Goal: Check status: Check status

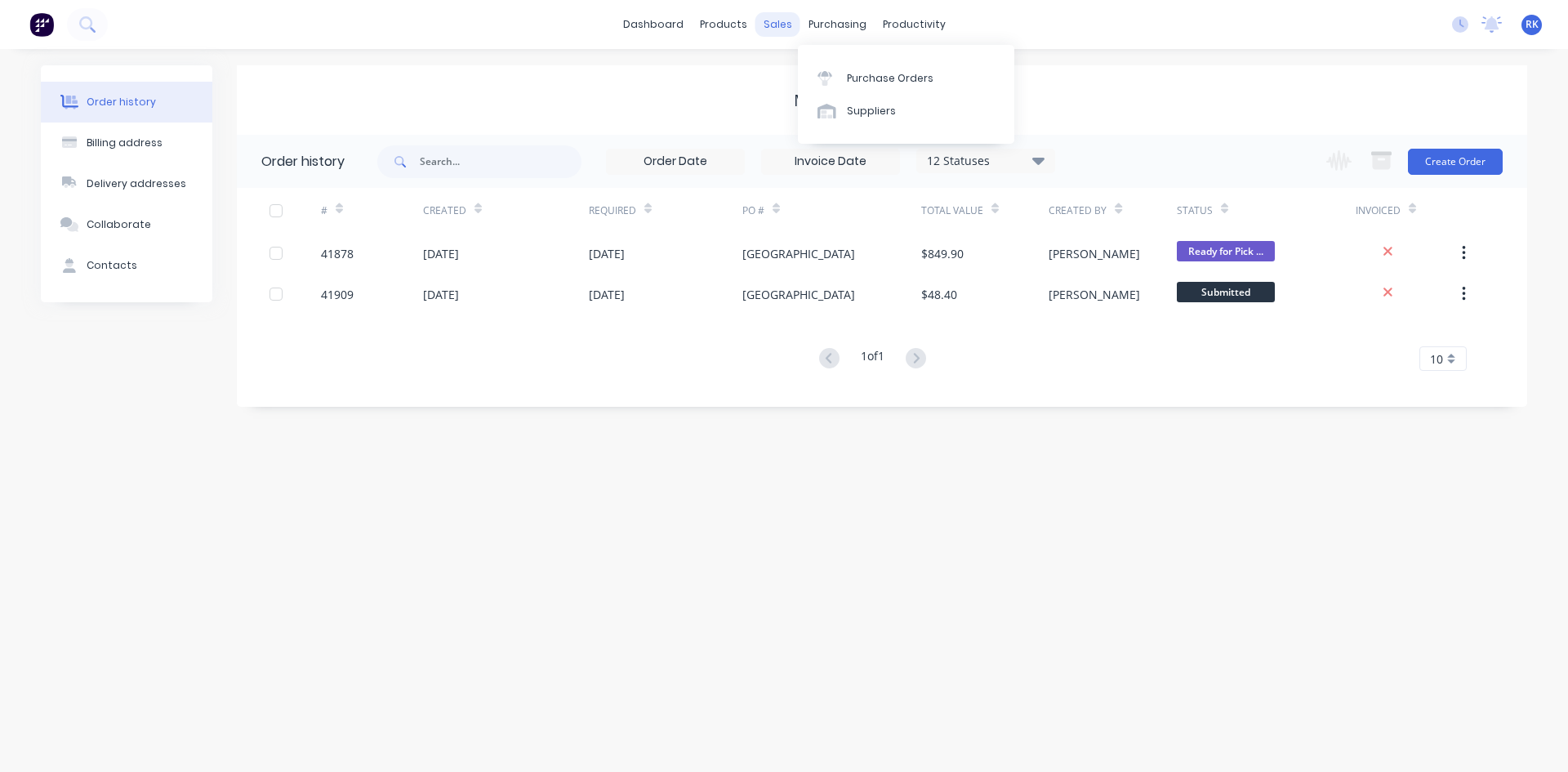
click at [773, 30] on div "sales" at bounding box center [778, 24] width 45 height 24
click at [793, 71] on div at bounding box center [786, 78] width 24 height 14
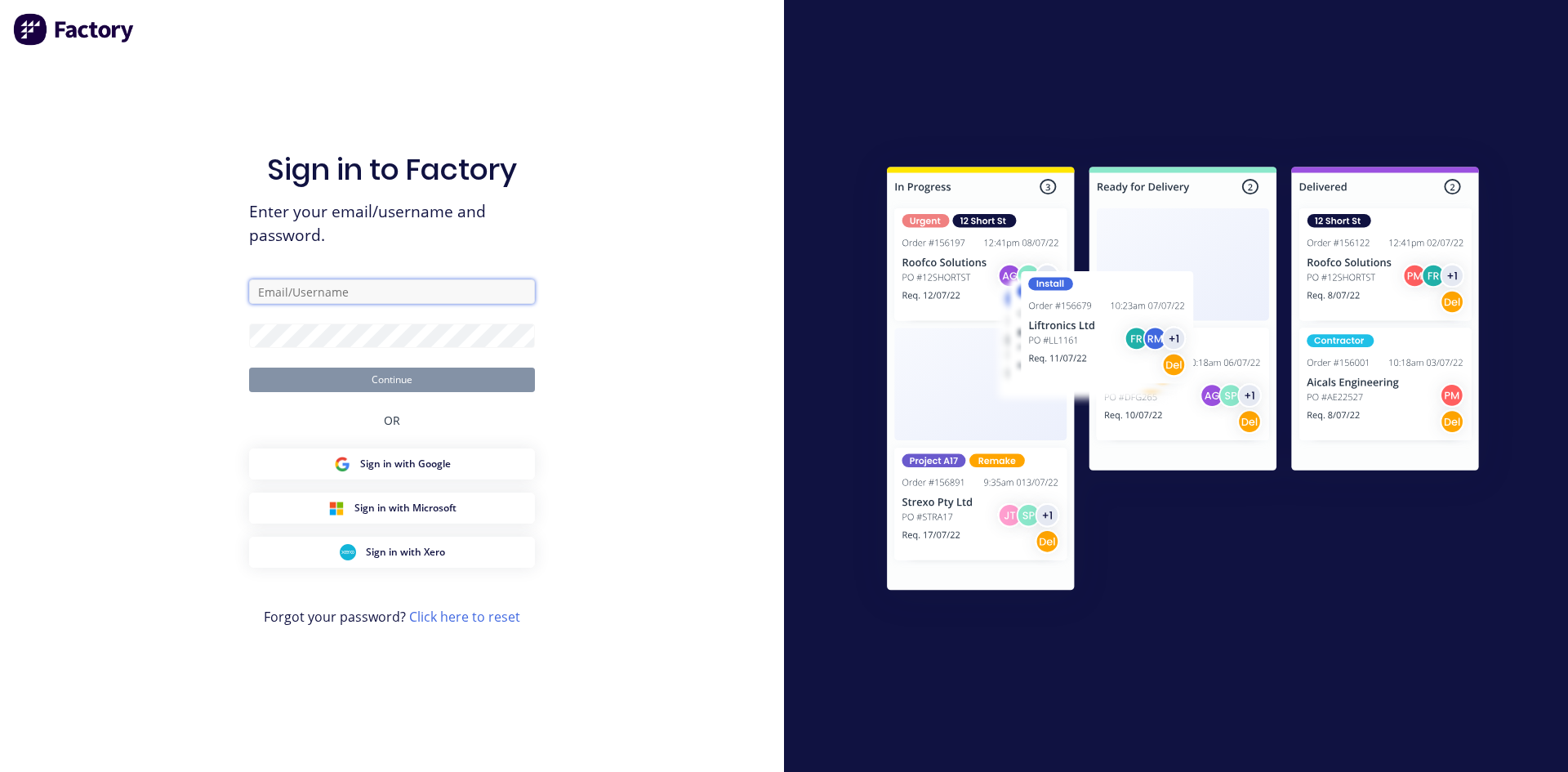
type input "[PERSON_NAME][EMAIL_ADDRESS][DOMAIN_NAME]"
click at [413, 373] on button "Continue" at bounding box center [392, 379] width 286 height 24
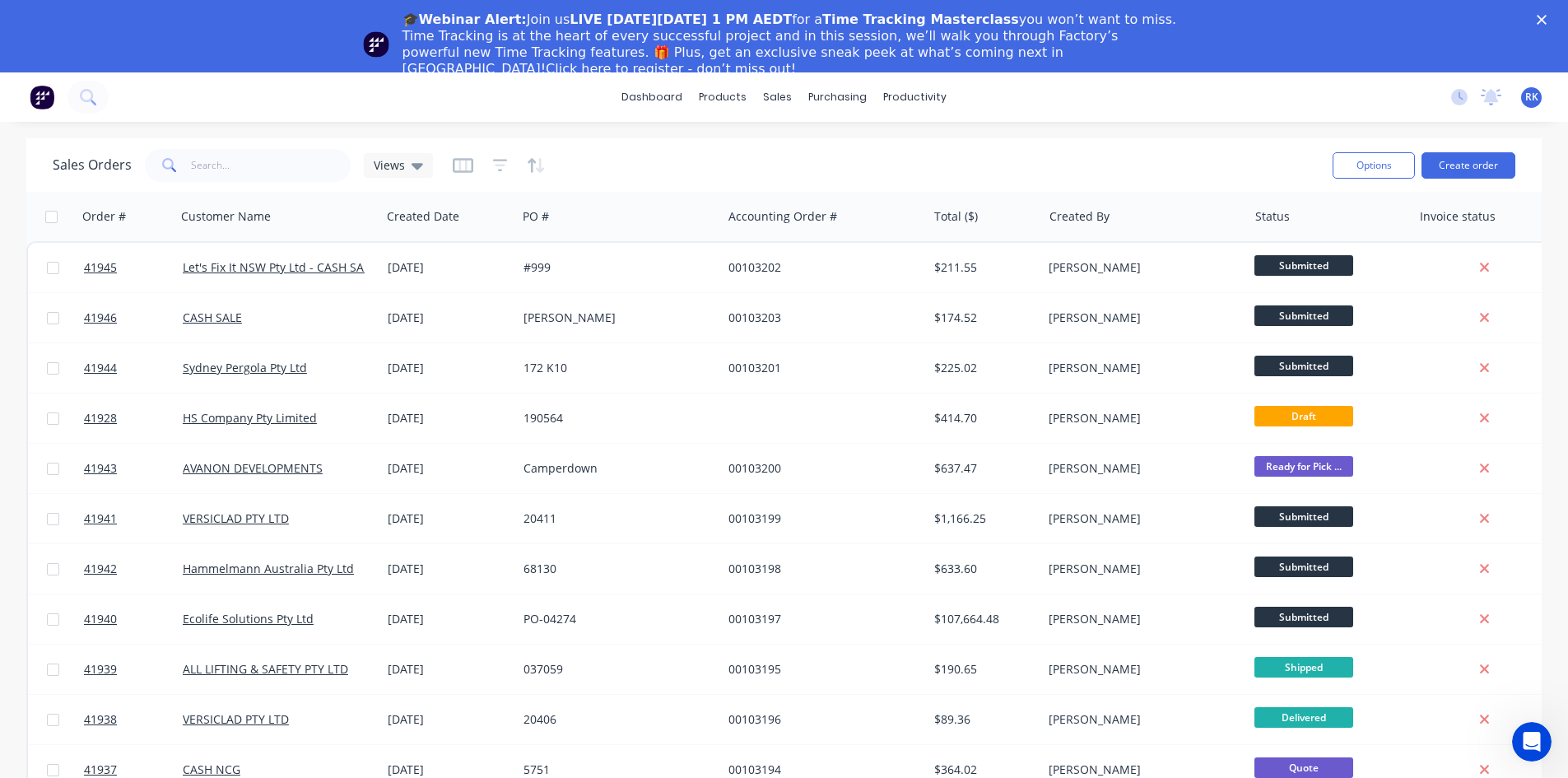
click at [1547, 20] on icon "Close" at bounding box center [1542, 19] width 10 height 10
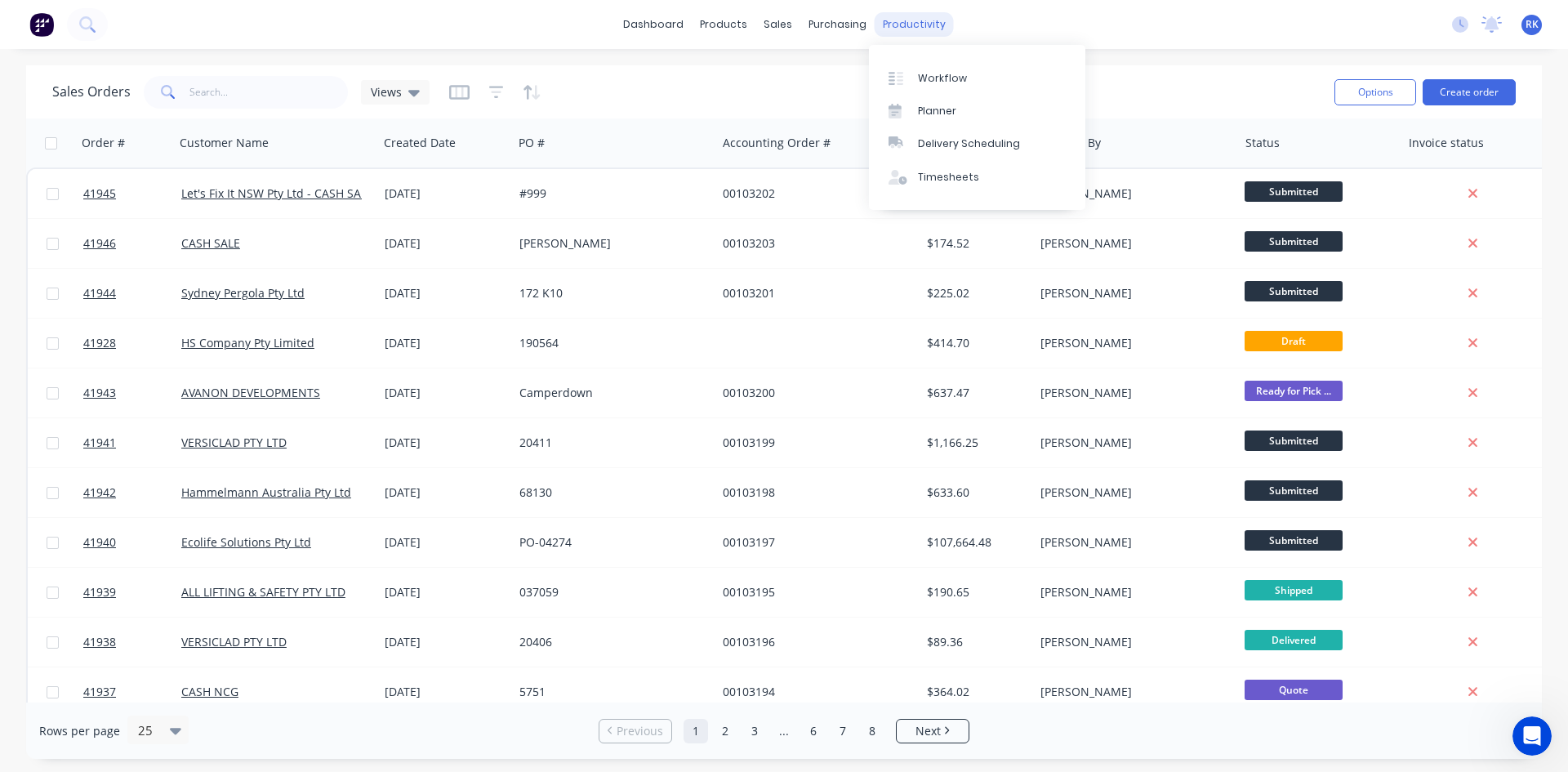
click at [924, 25] on div "productivity" at bounding box center [914, 24] width 79 height 24
click at [935, 115] on div "Planner" at bounding box center [937, 111] width 39 height 14
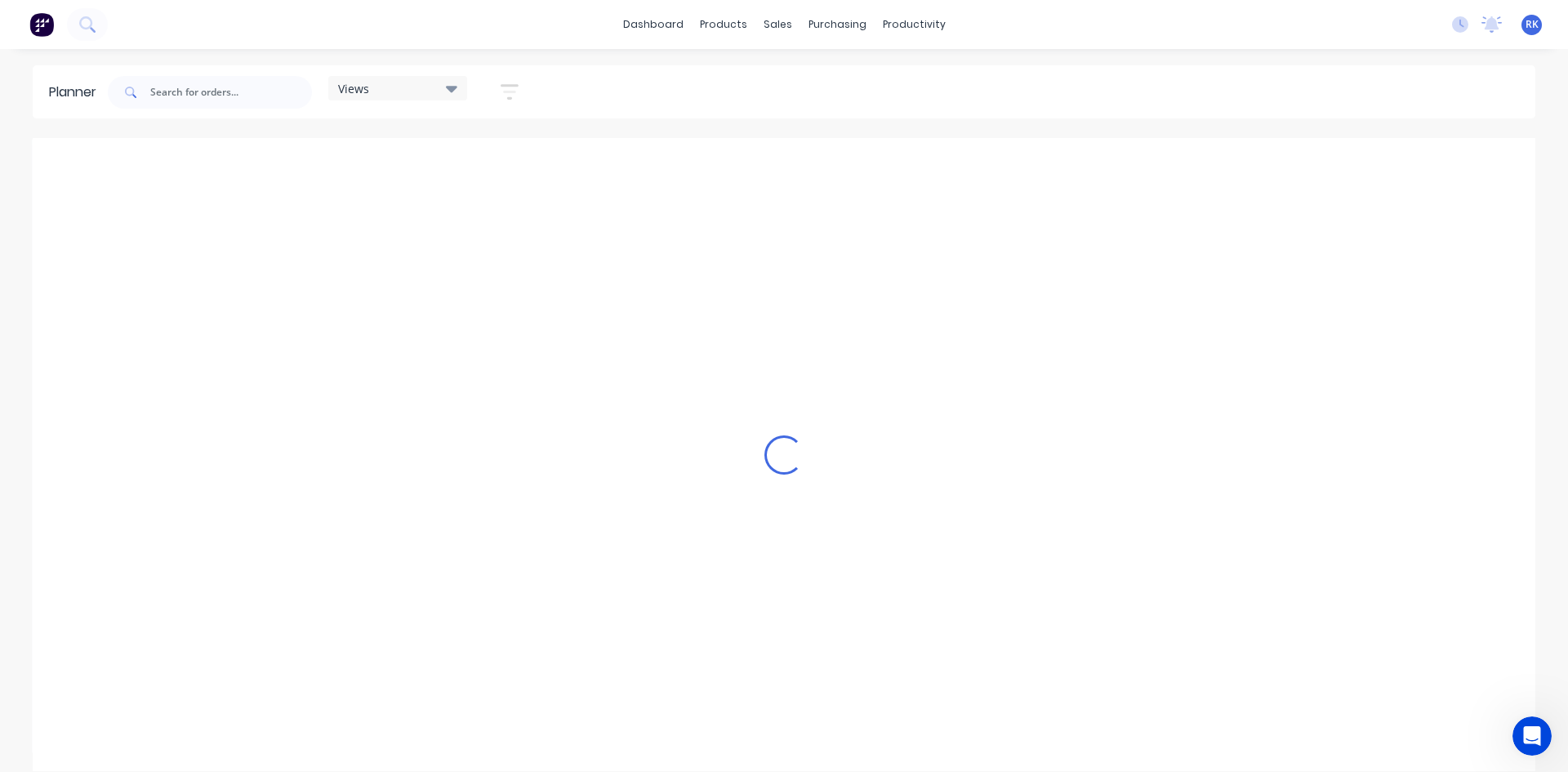
scroll to position [0, 1569]
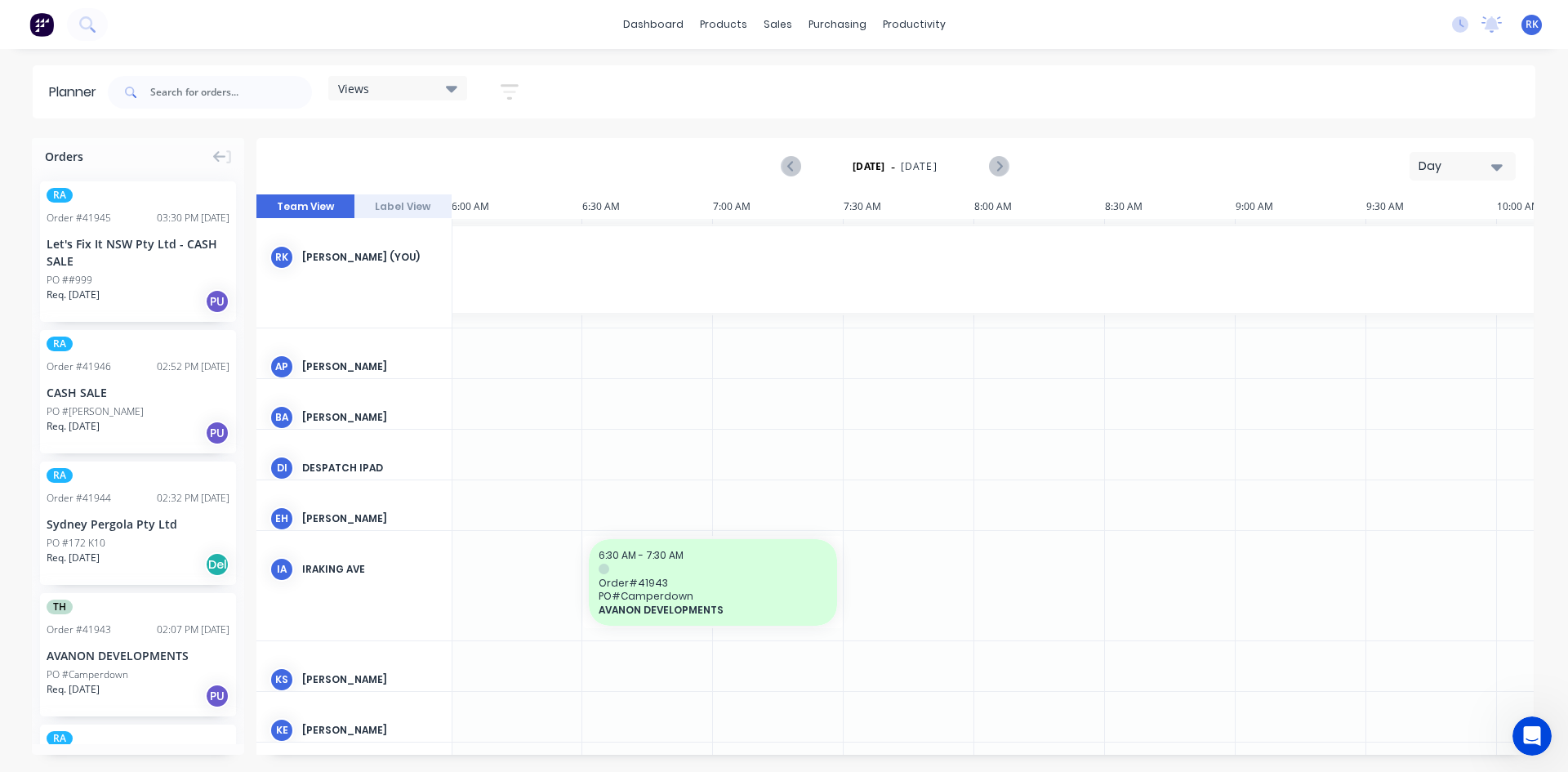
click at [1456, 167] on div "Day" at bounding box center [1457, 165] width 75 height 17
click at [1390, 246] on div "Week" at bounding box center [1433, 243] width 162 height 32
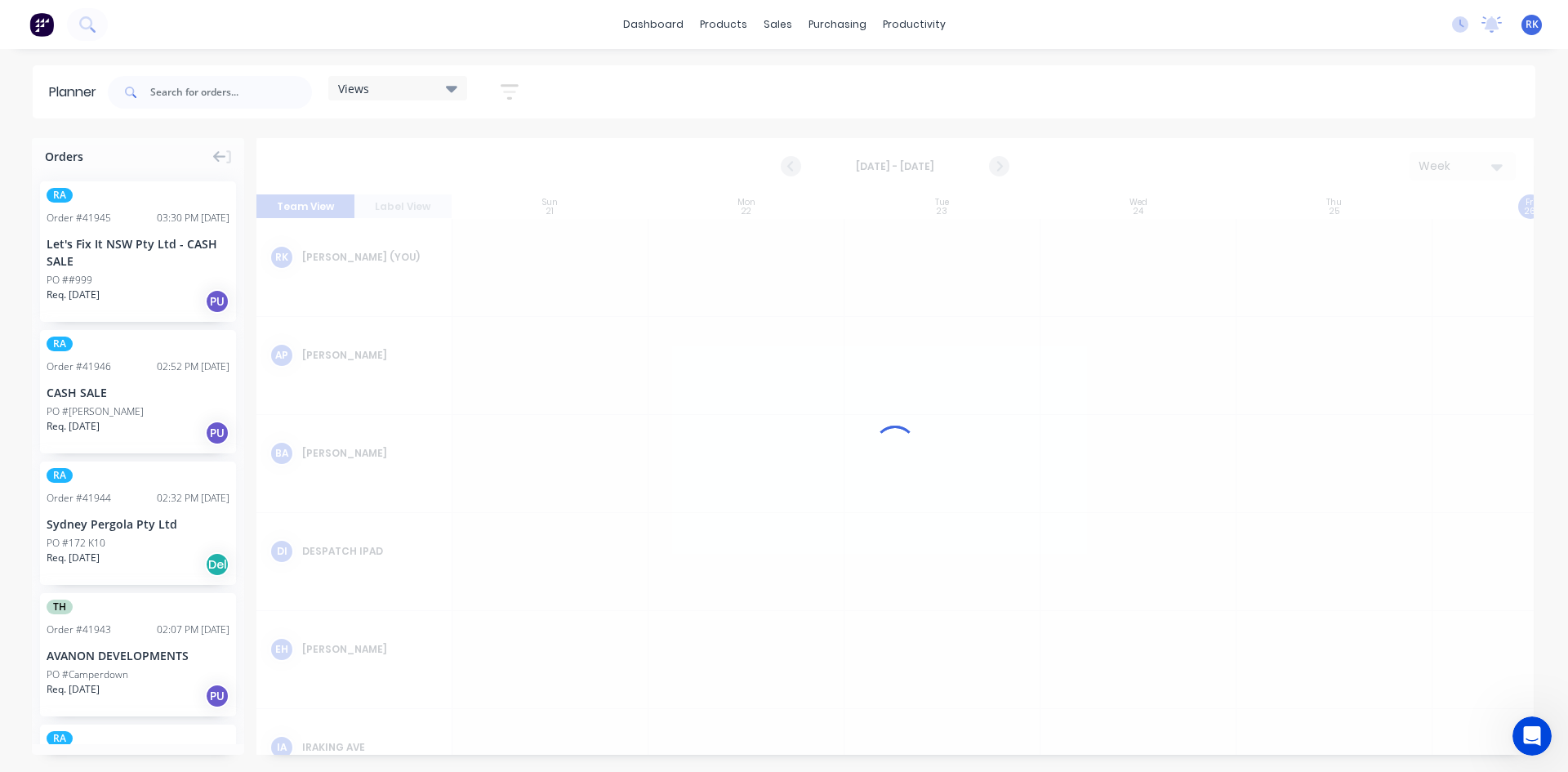
scroll to position [0, 1]
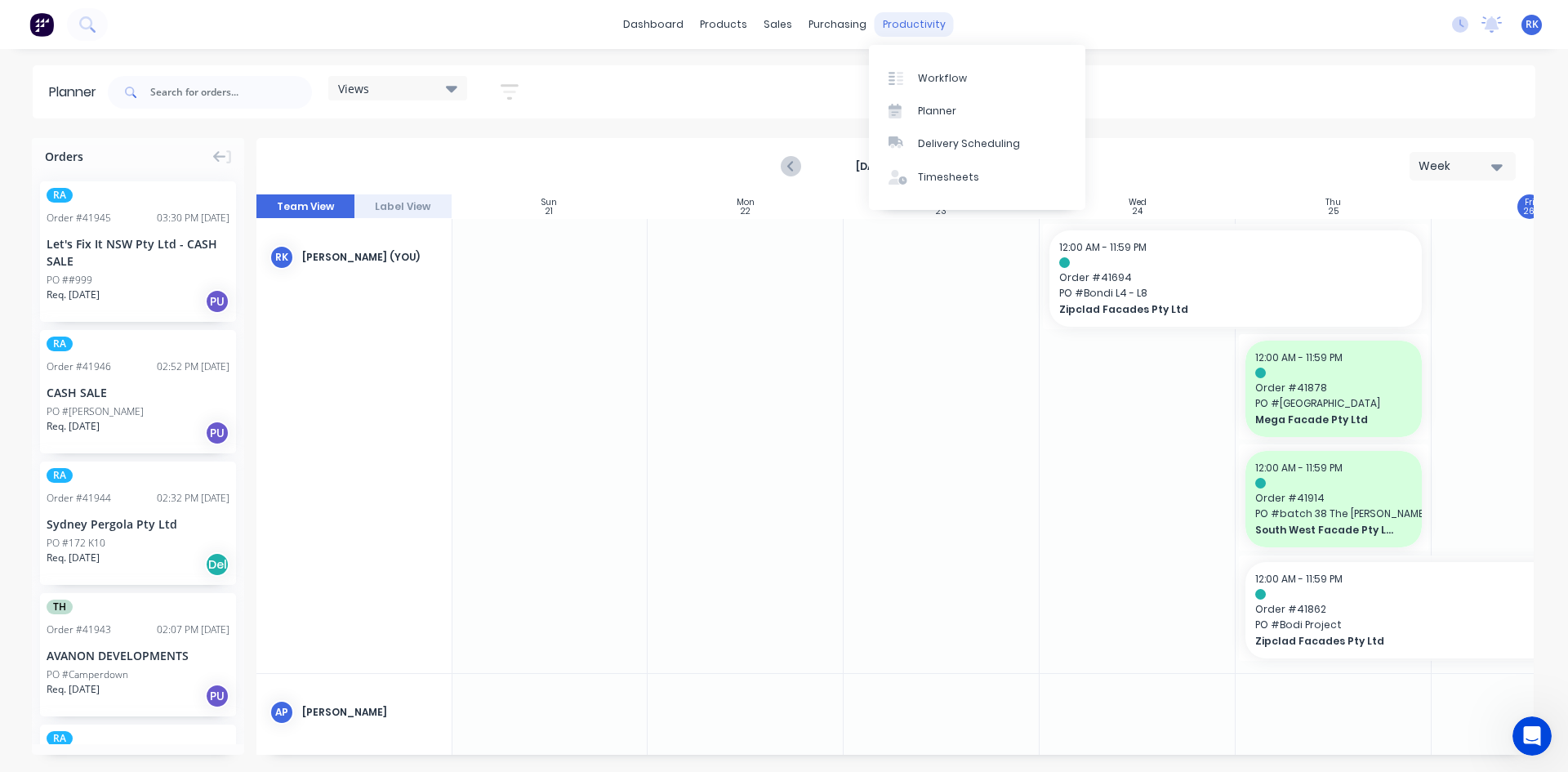
click at [891, 20] on div "productivity" at bounding box center [914, 24] width 79 height 24
click at [412, 84] on div "Views" at bounding box center [397, 88] width 120 height 14
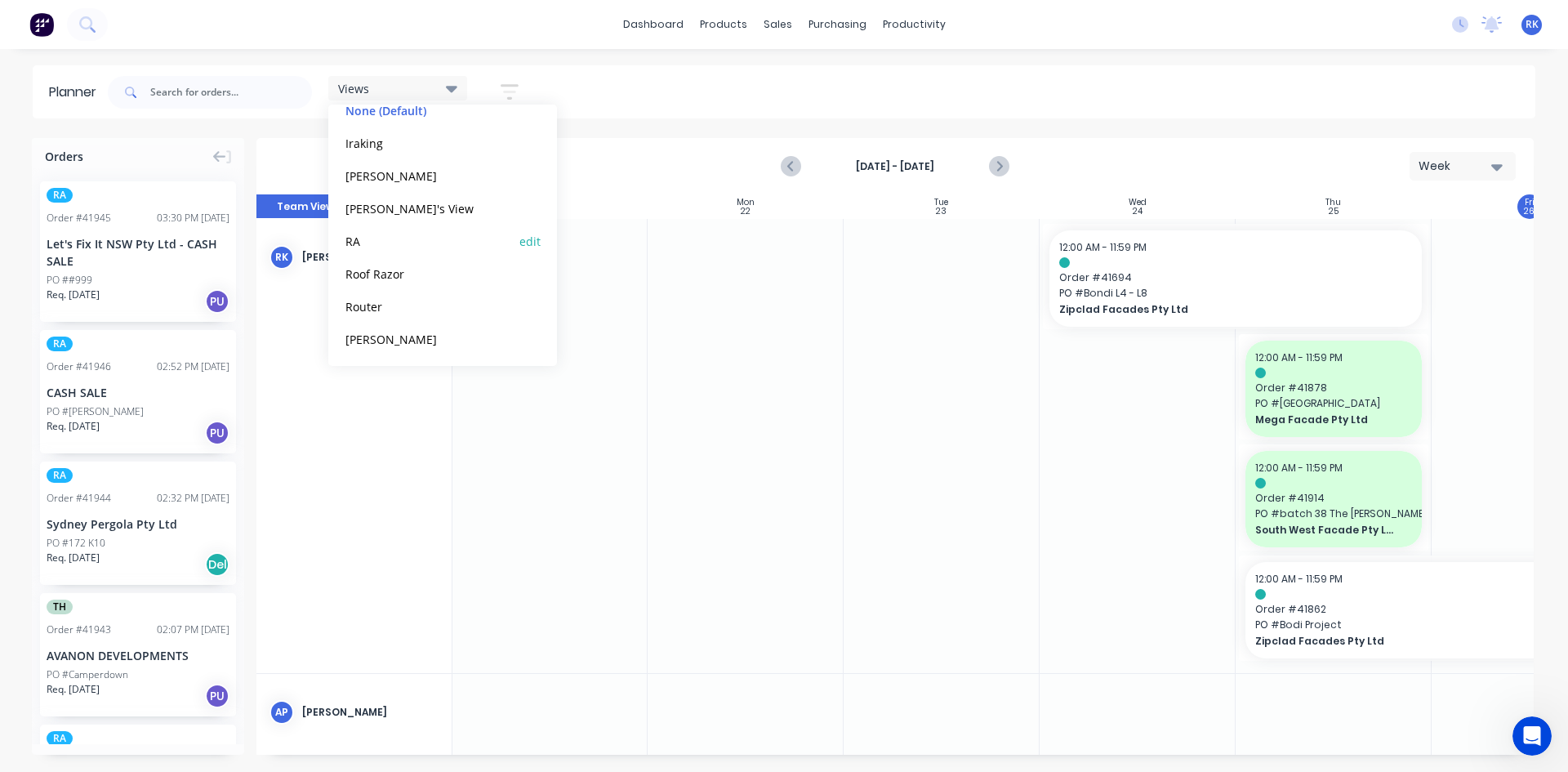
scroll to position [102, 0]
click at [374, 335] on button "[PERSON_NAME]" at bounding box center [428, 336] width 174 height 19
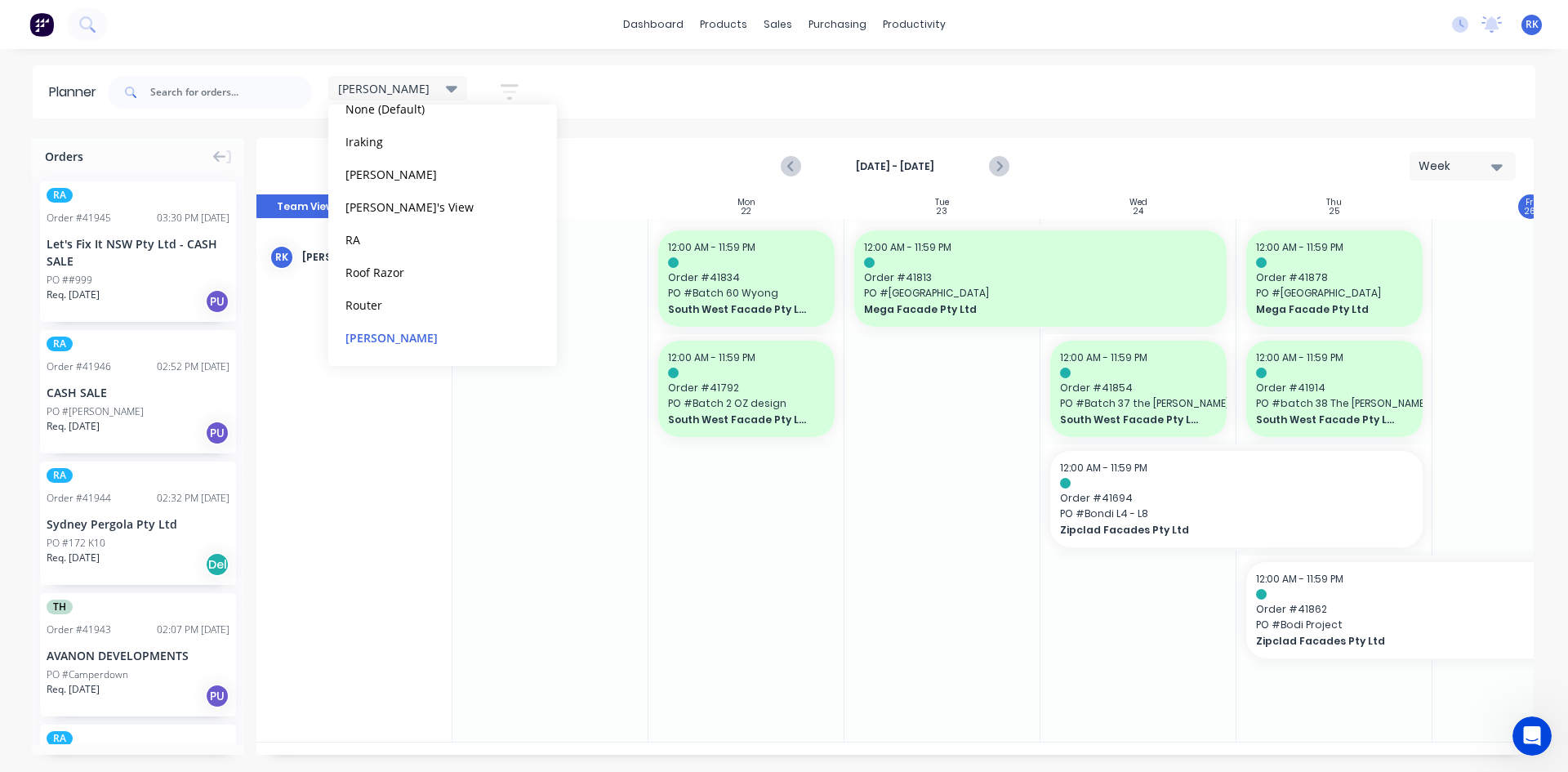
scroll to position [0, 1]
click at [899, 560] on div at bounding box center [942, 481] width 196 height 523
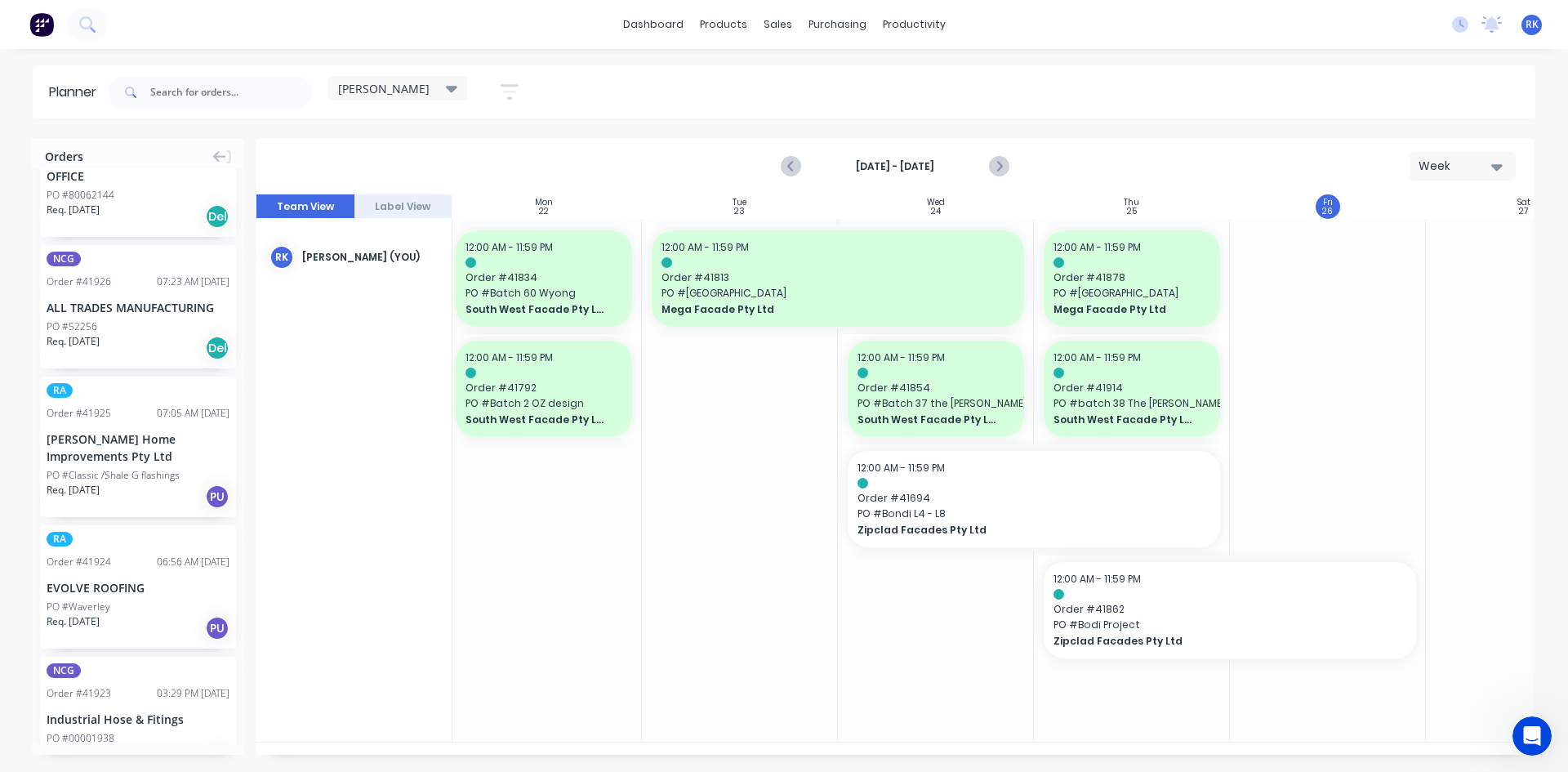
scroll to position [2189, 0]
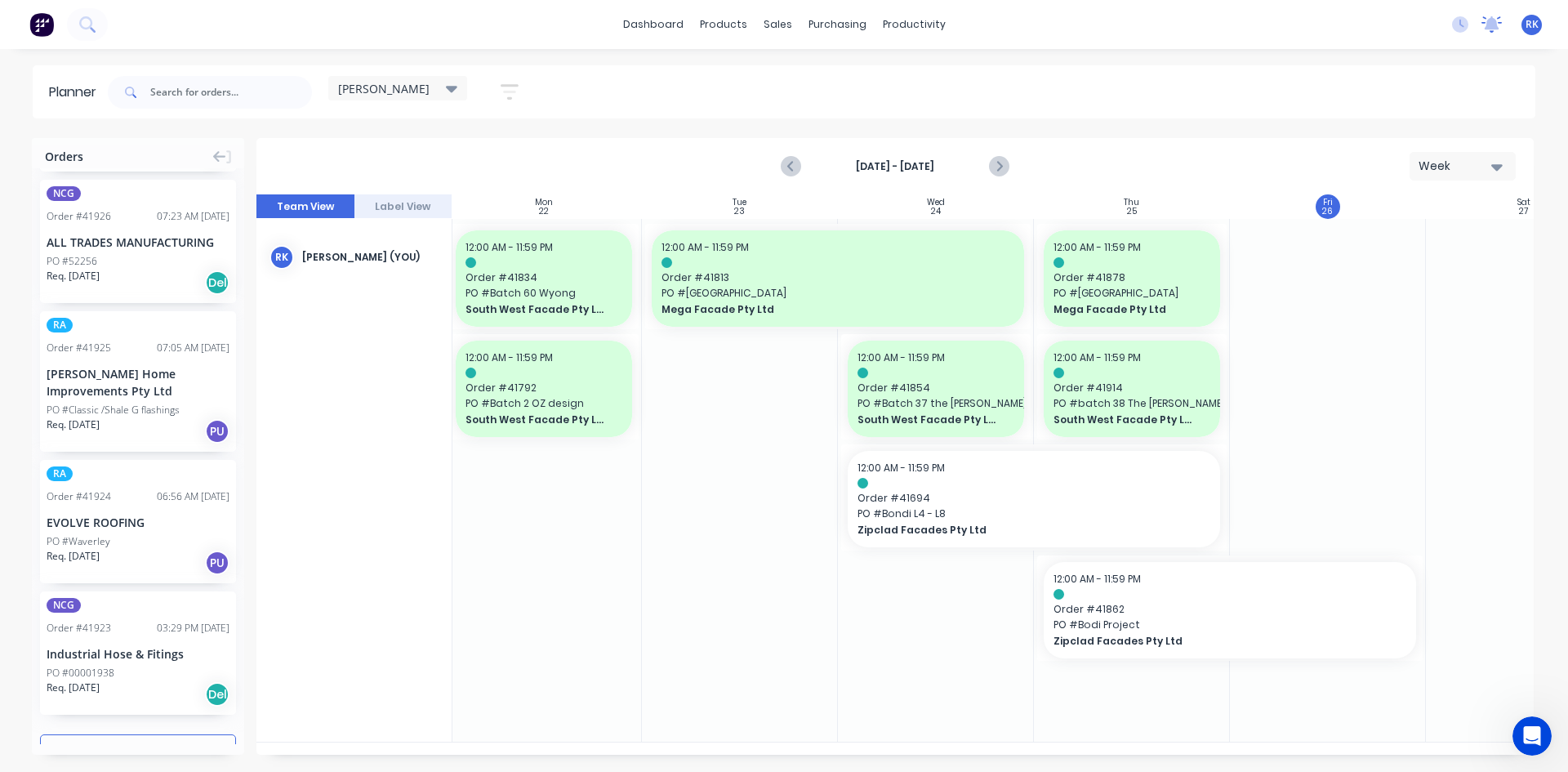
click at [1486, 23] on icon at bounding box center [1492, 24] width 21 height 16
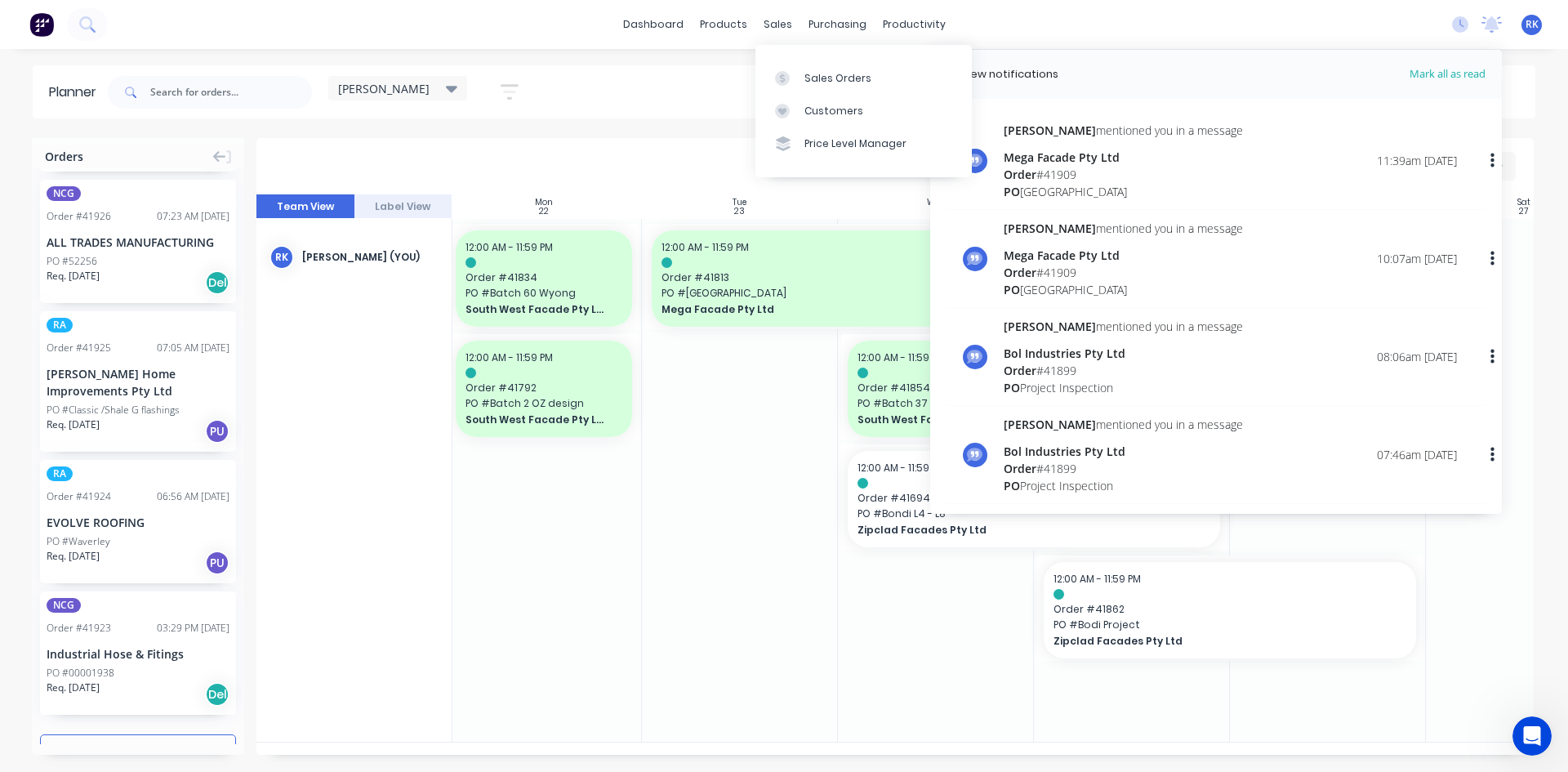
click at [707, 546] on div at bounding box center [740, 481] width 196 height 523
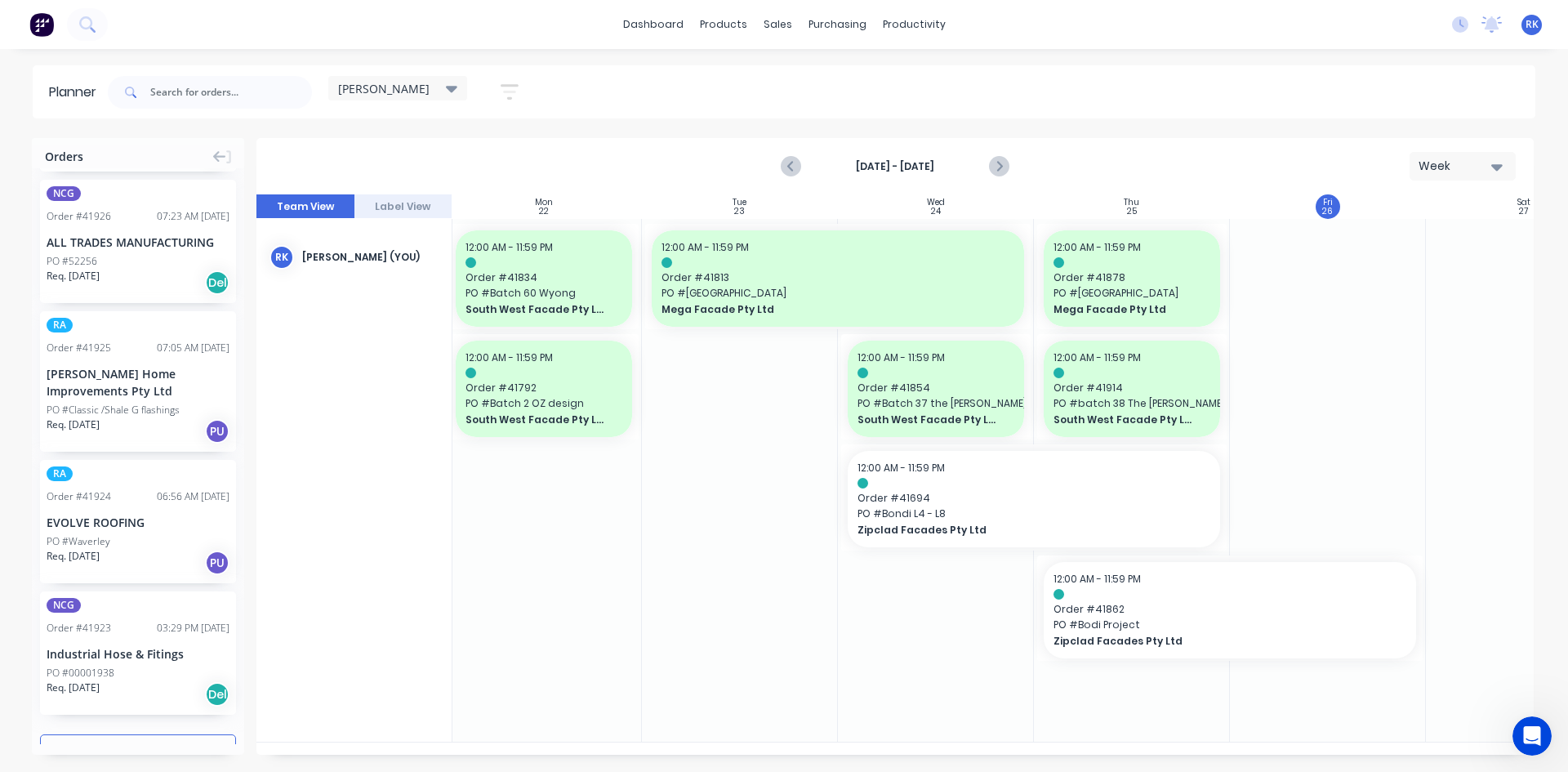
click at [1344, 343] on div at bounding box center [1328, 481] width 196 height 523
click at [646, 27] on link "dashboard" at bounding box center [652, 24] width 76 height 24
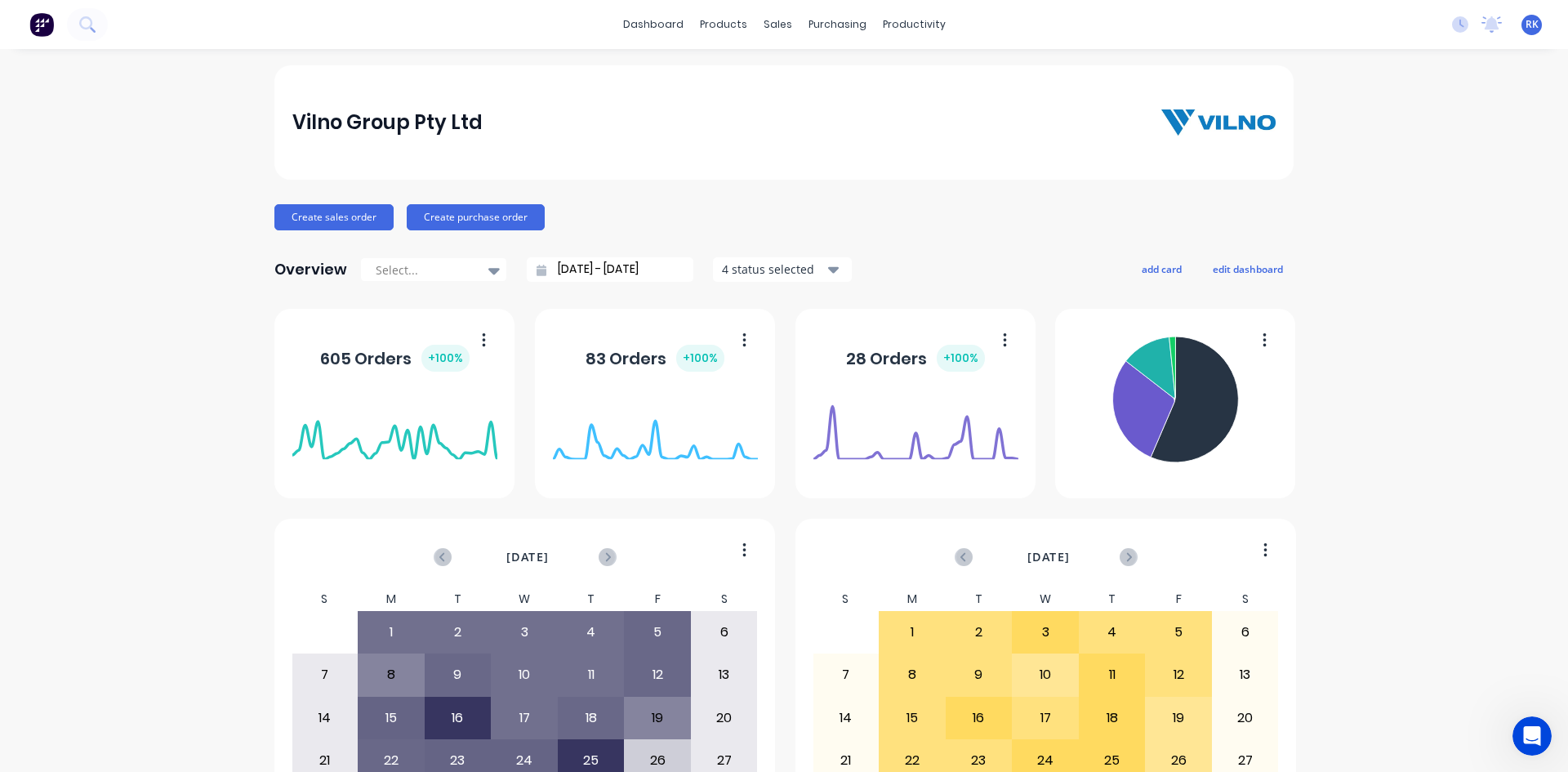
click at [1451, 289] on div "Vilno Group Pty Ltd Create sales order Create purchase order Overview Select...…" at bounding box center [784, 492] width 1568 height 853
click at [763, 20] on div "sales" at bounding box center [778, 24] width 45 height 24
click at [838, 80] on div "Sales Orders" at bounding box center [832, 78] width 67 height 14
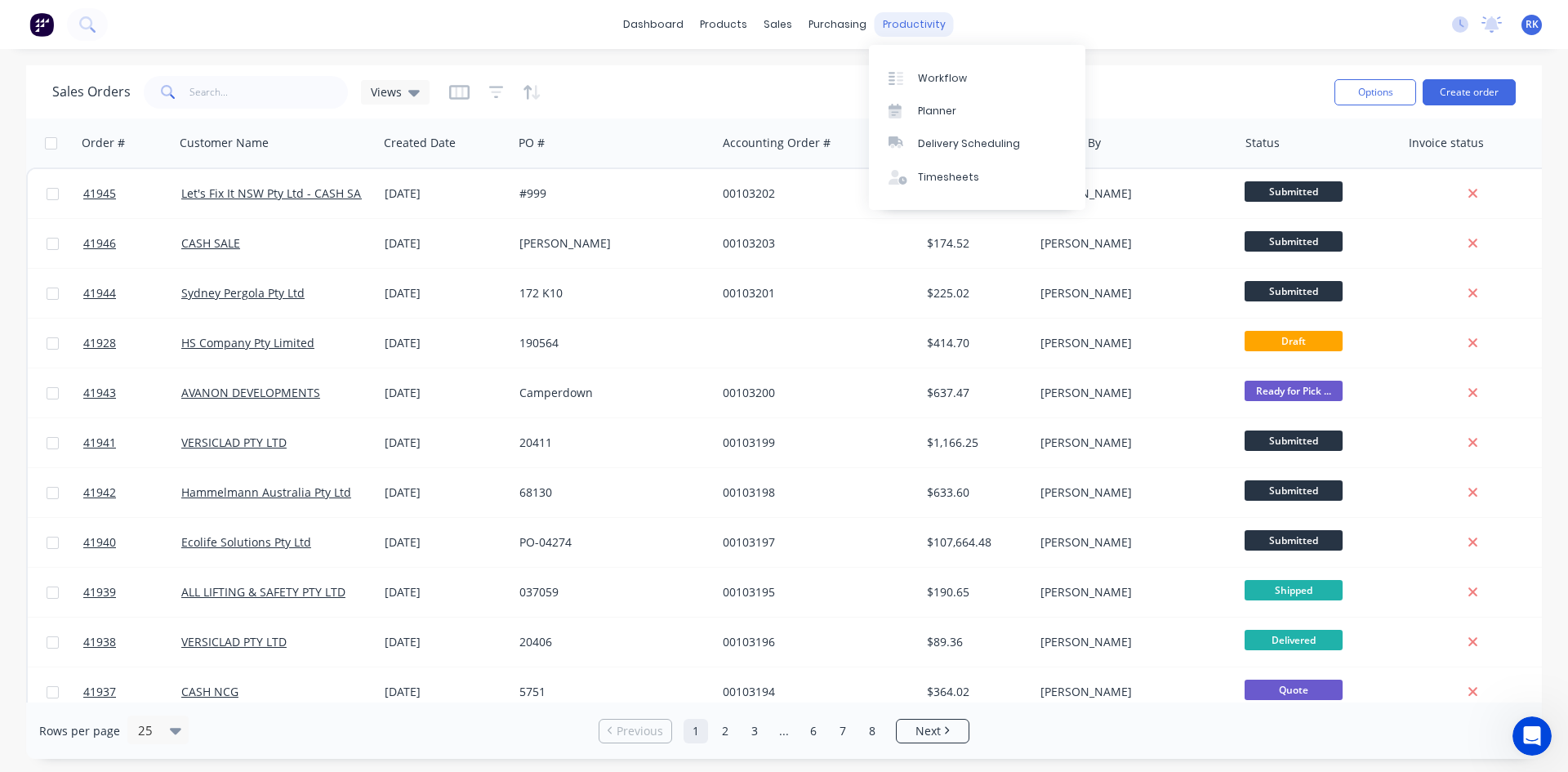
click at [907, 22] on div "productivity" at bounding box center [914, 24] width 79 height 24
click at [939, 105] on div "Planner" at bounding box center [937, 111] width 39 height 14
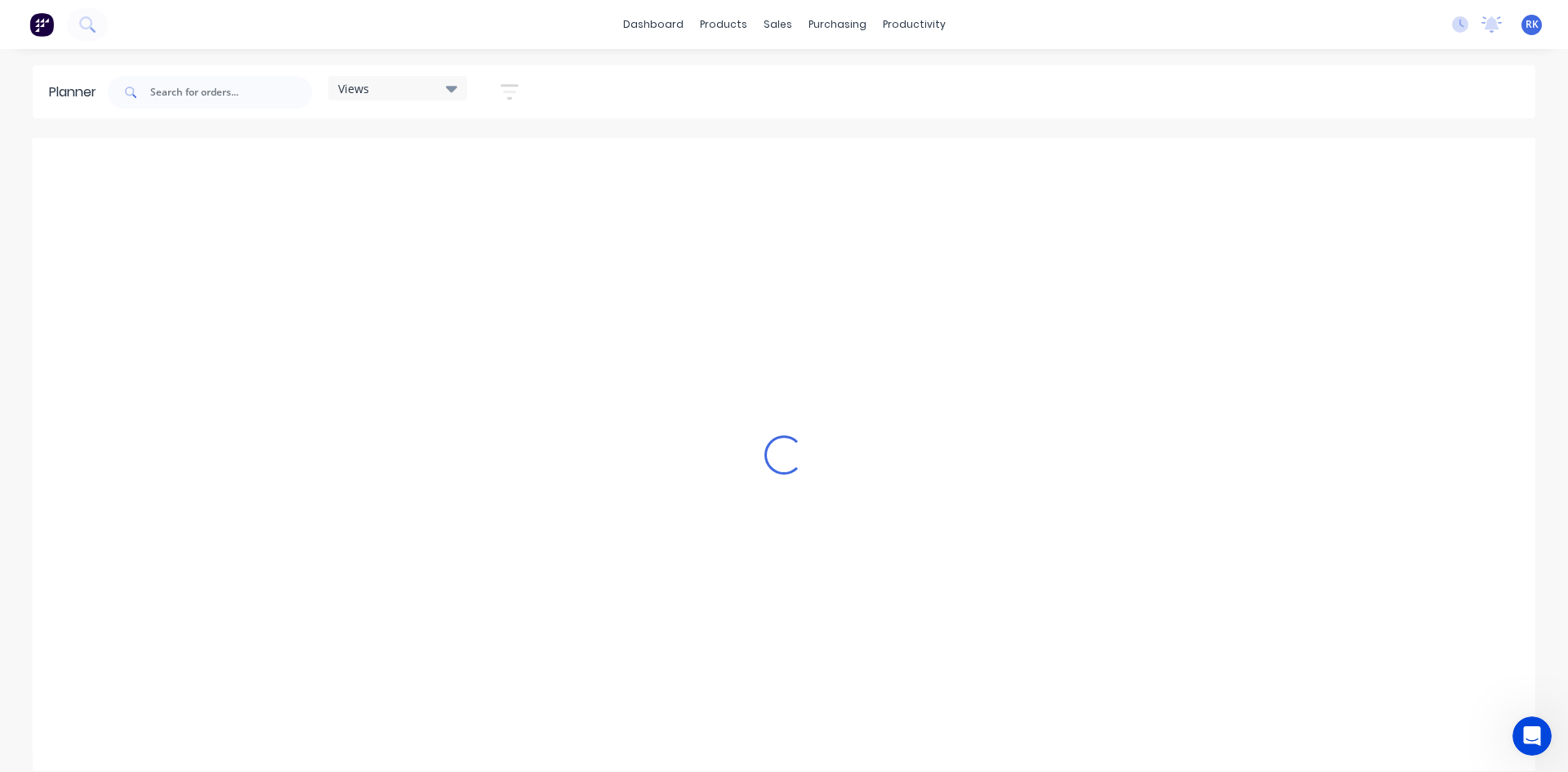
scroll to position [0, 1830]
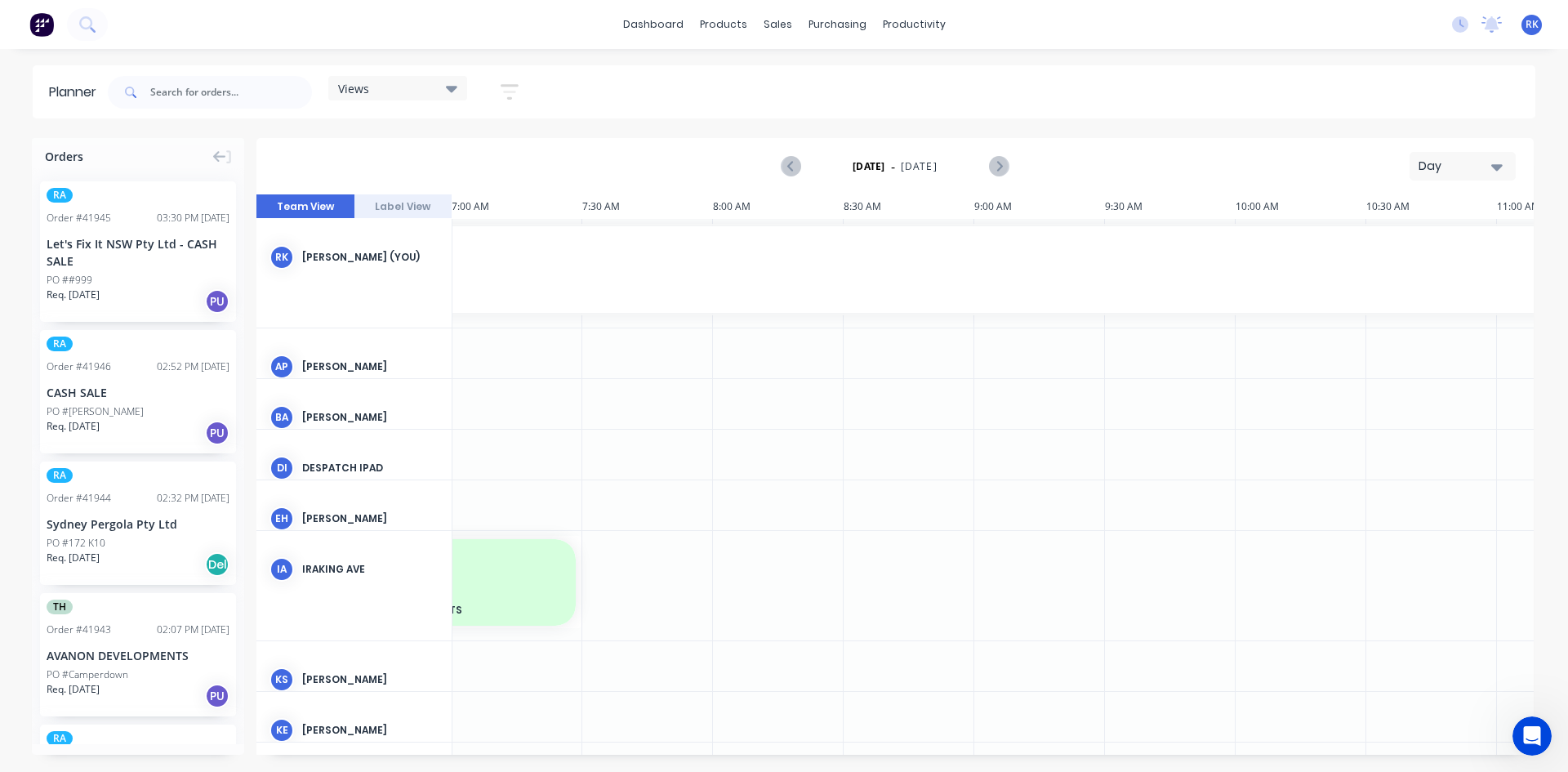
click at [1443, 165] on div "Day" at bounding box center [1457, 165] width 75 height 17
click at [1417, 238] on div "Week" at bounding box center [1433, 243] width 162 height 32
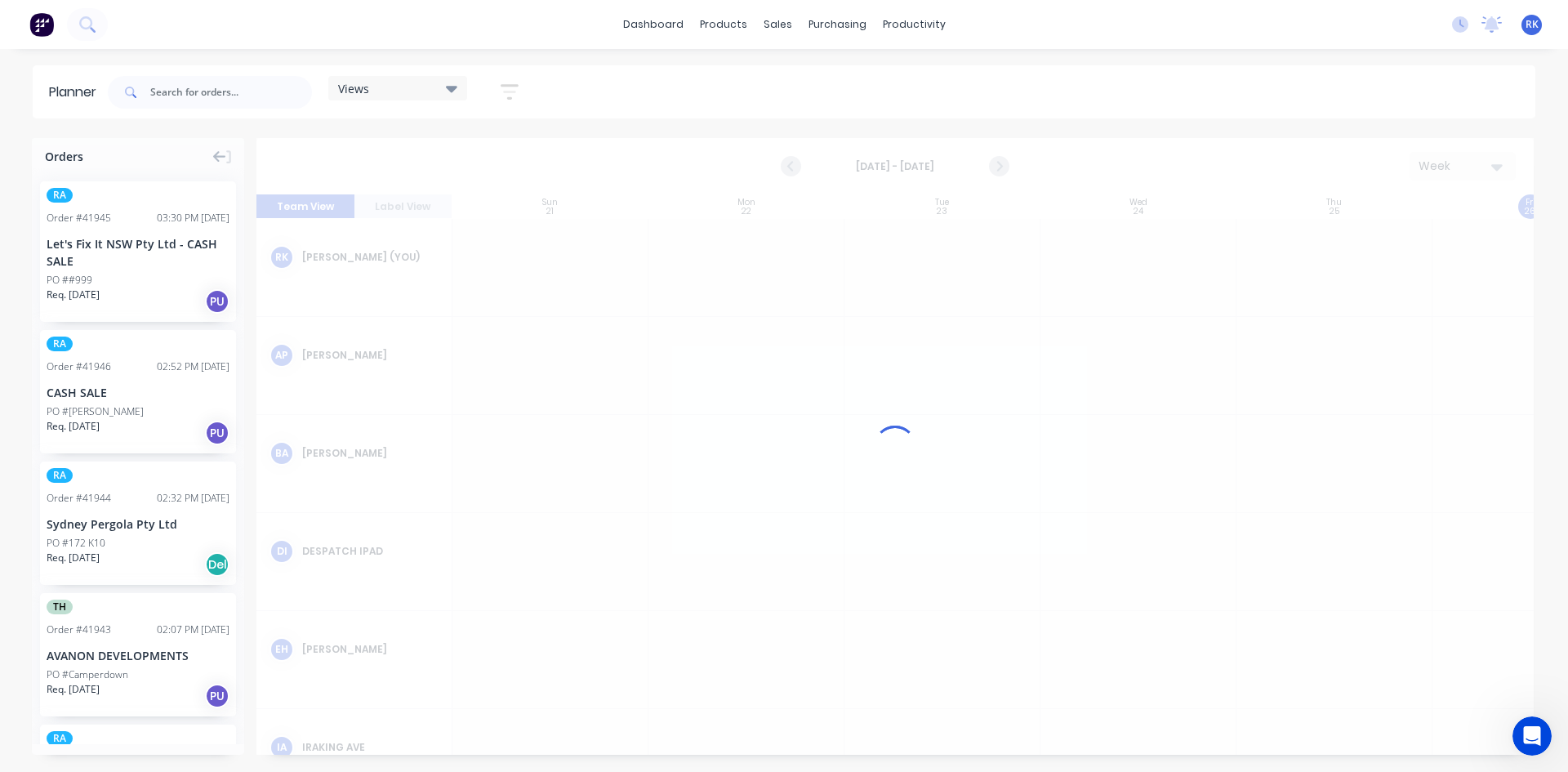
scroll to position [0, 1]
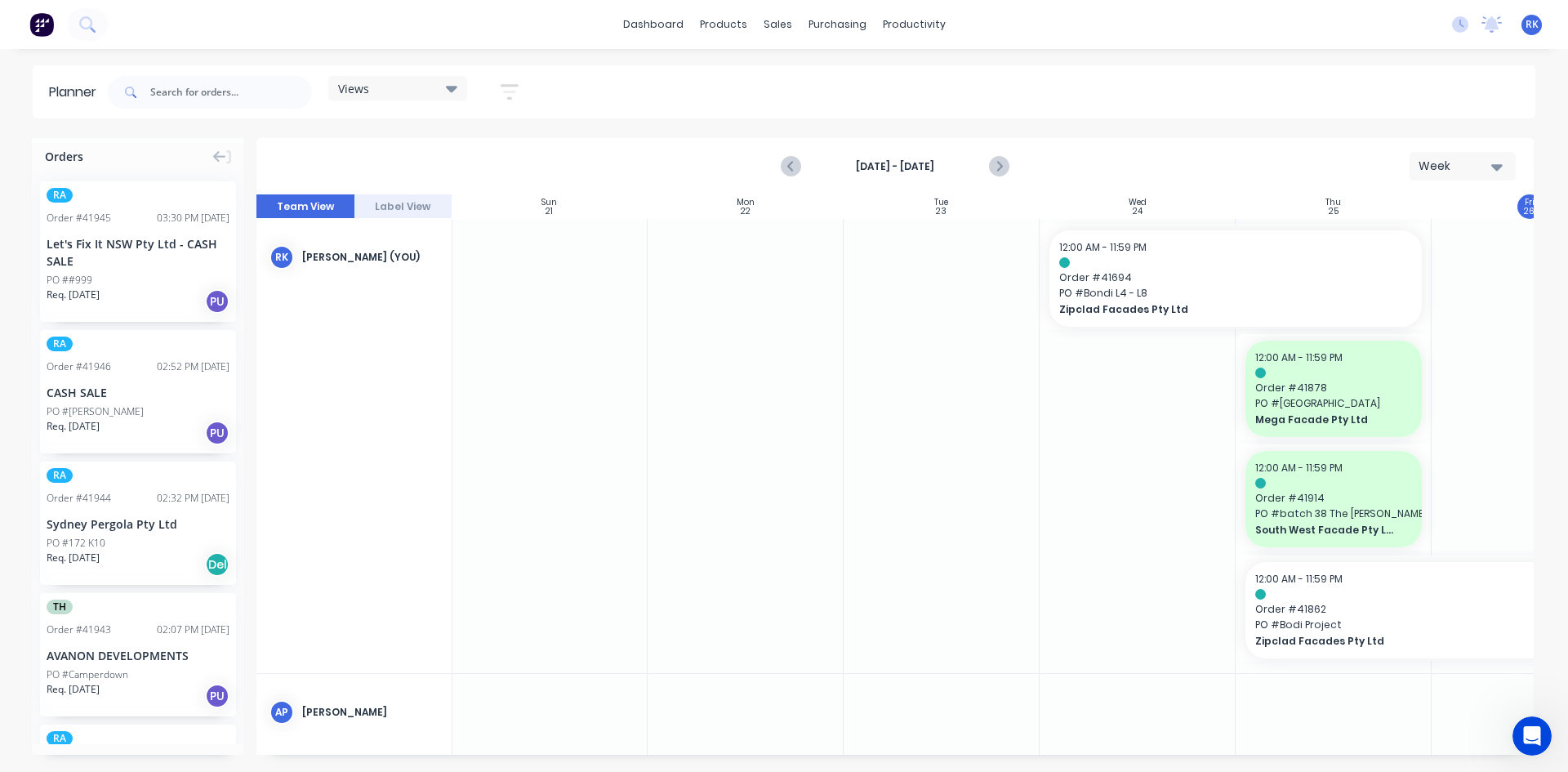
click at [445, 92] on div "Views" at bounding box center [397, 88] width 120 height 14
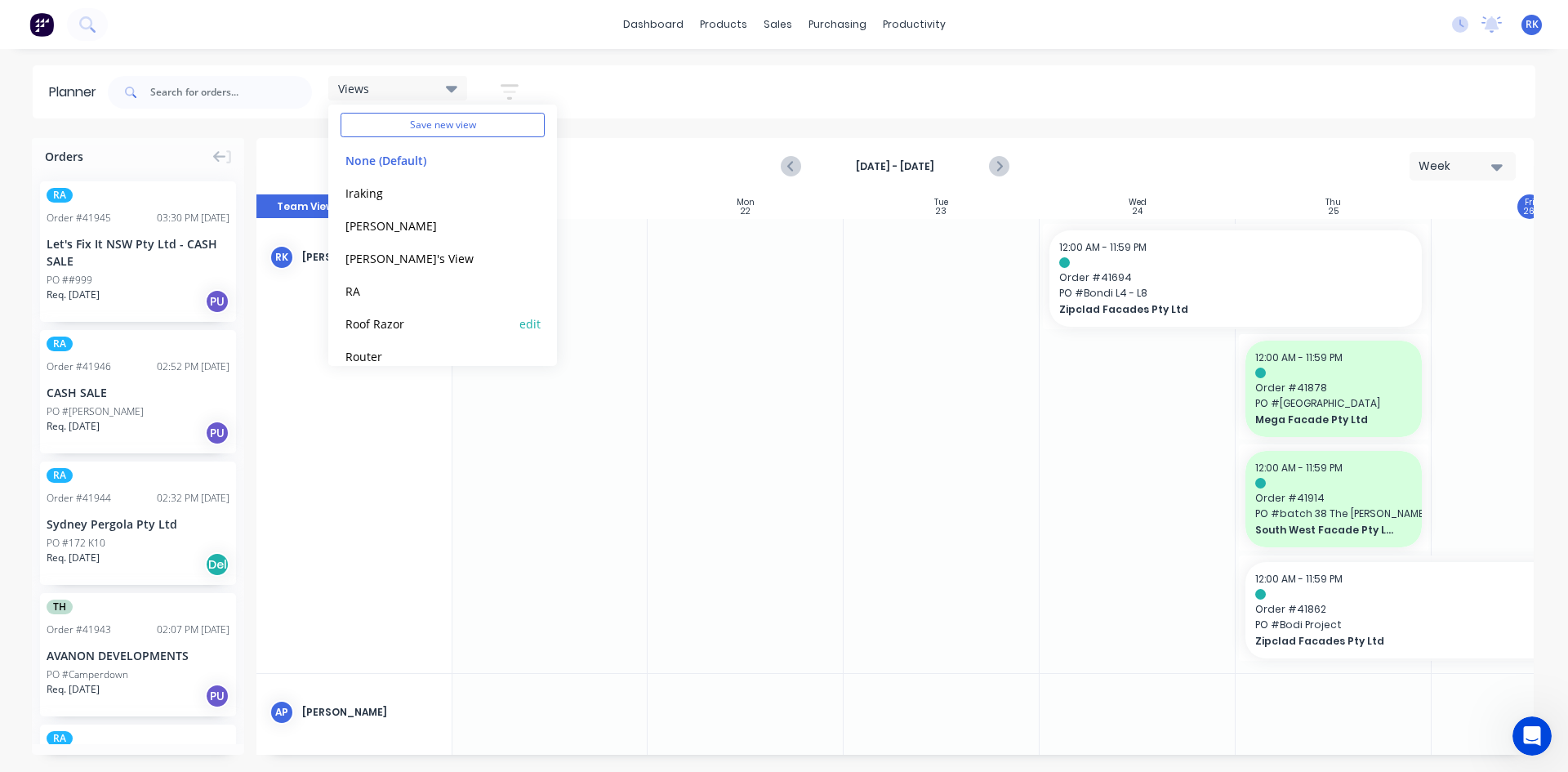
scroll to position [102, 0]
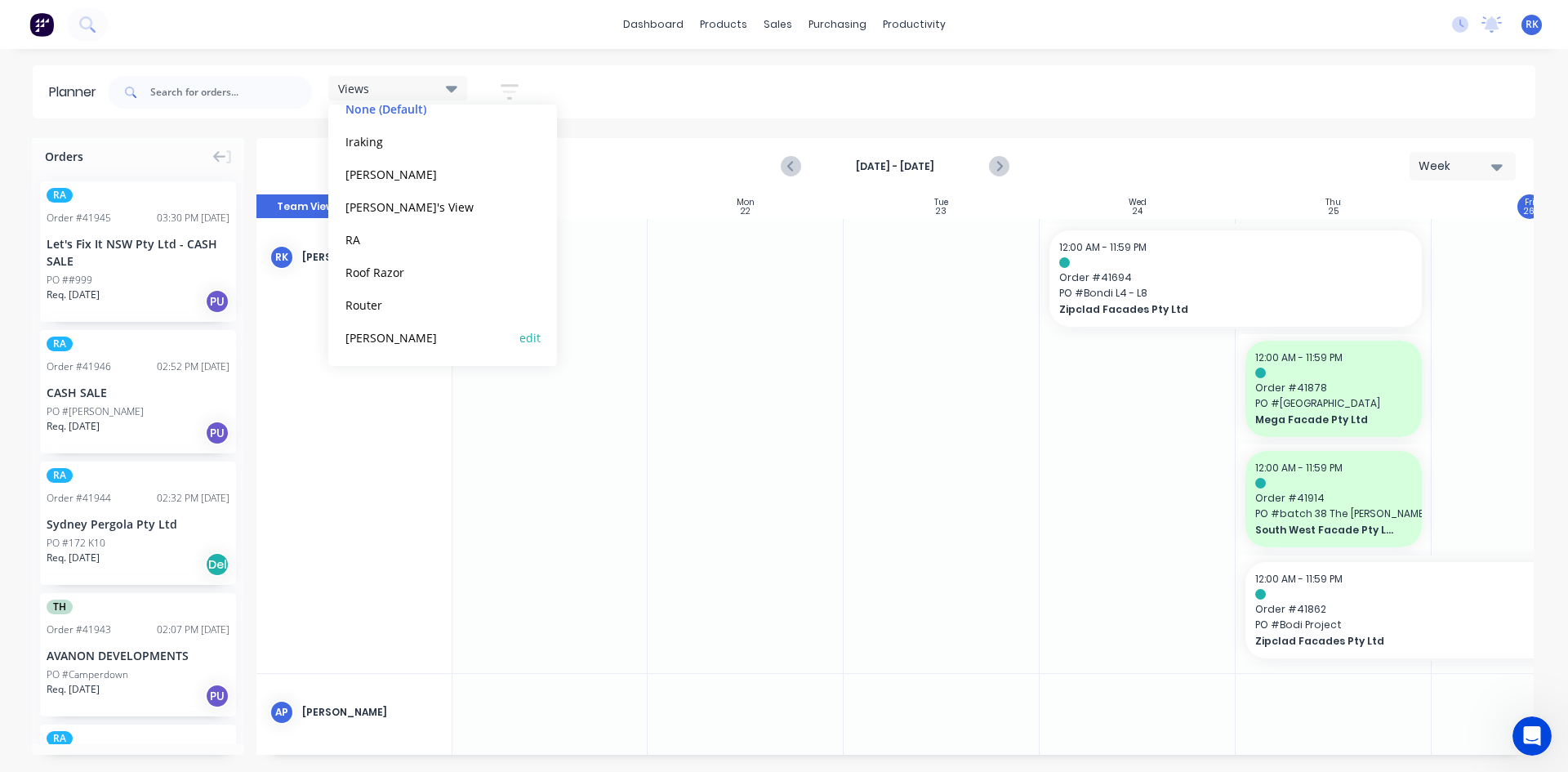
click at [395, 340] on button "[PERSON_NAME]" at bounding box center [428, 336] width 174 height 19
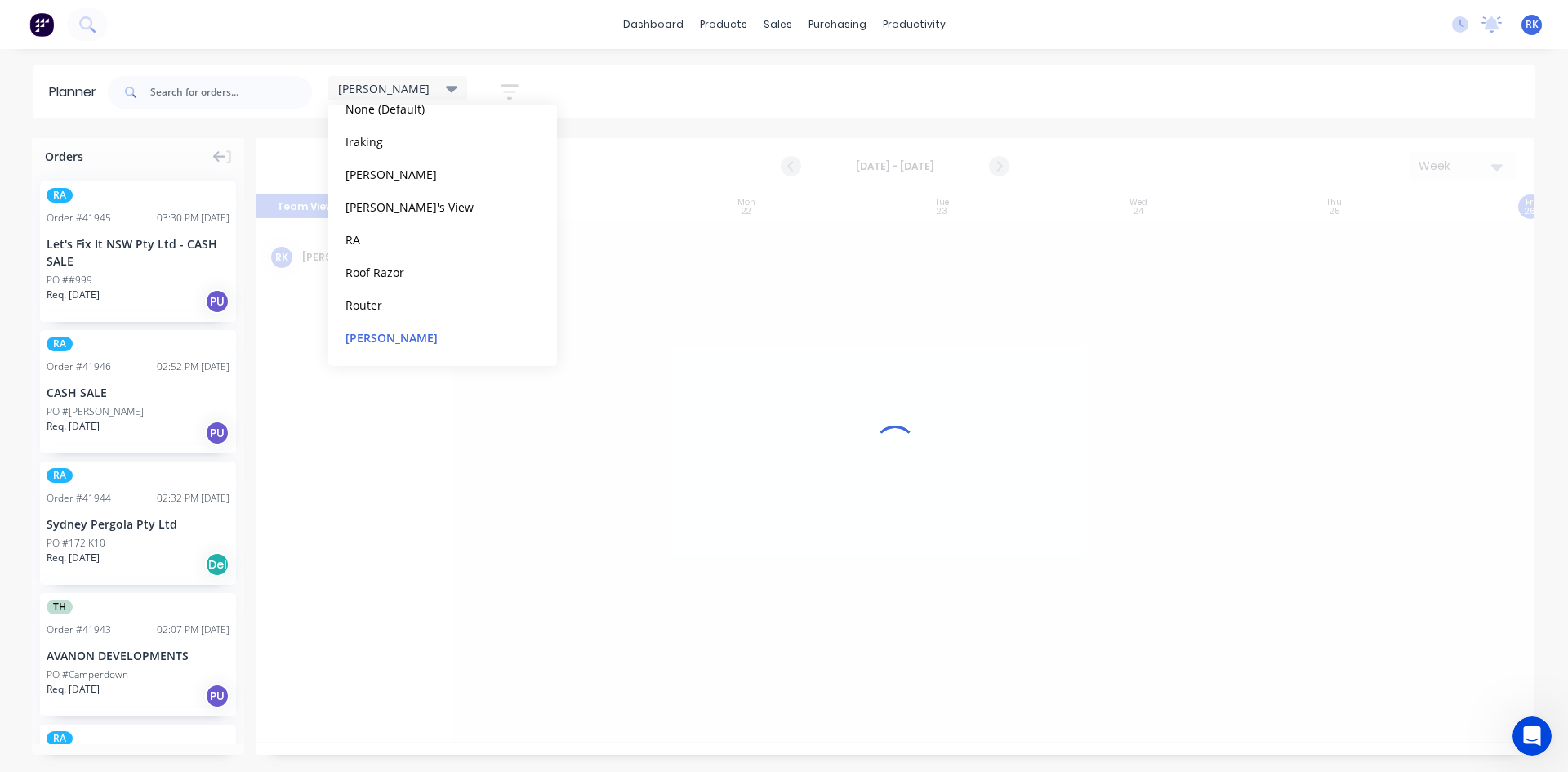
scroll to position [0, 1]
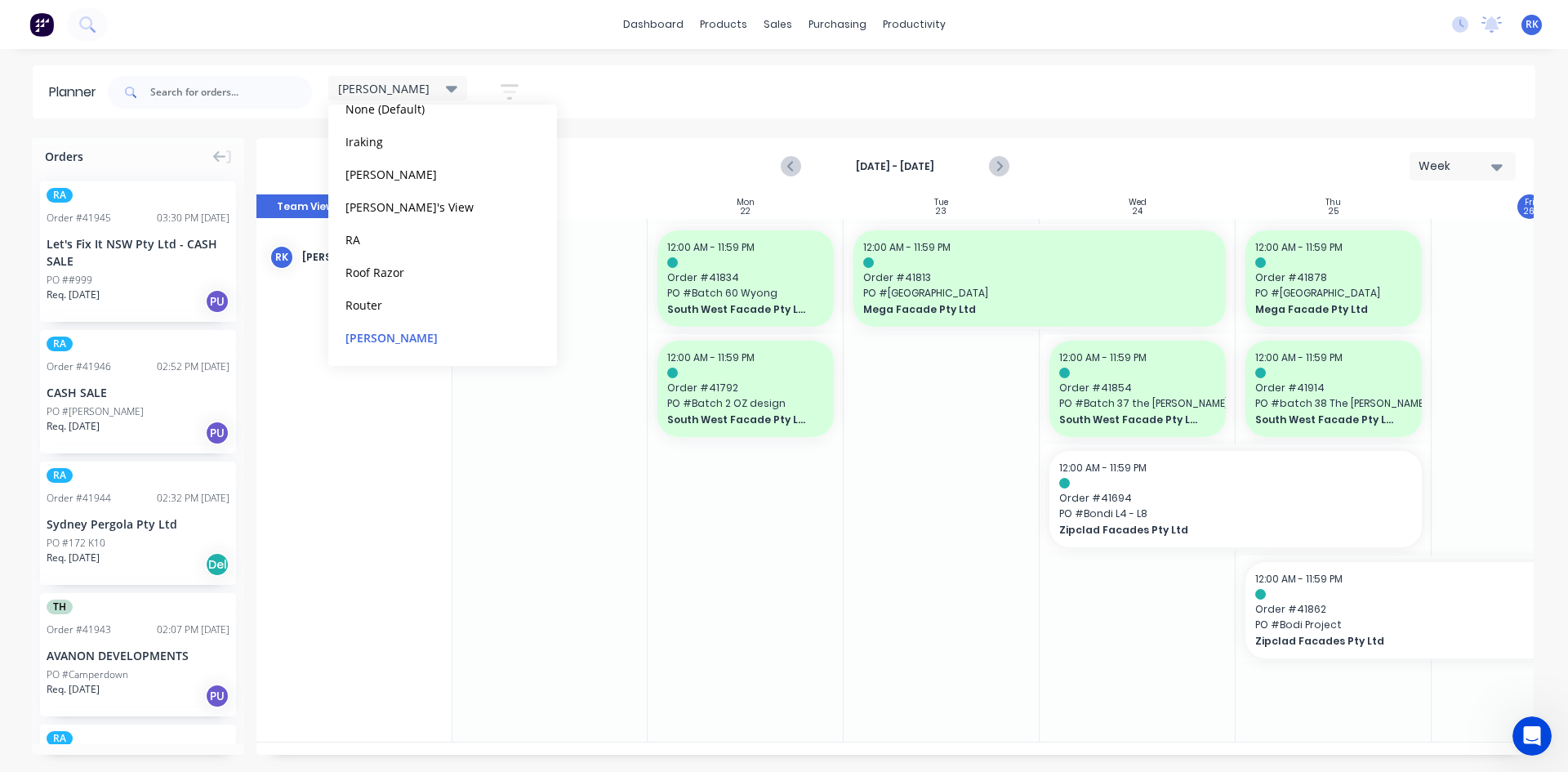
click at [963, 483] on div at bounding box center [942, 481] width 196 height 523
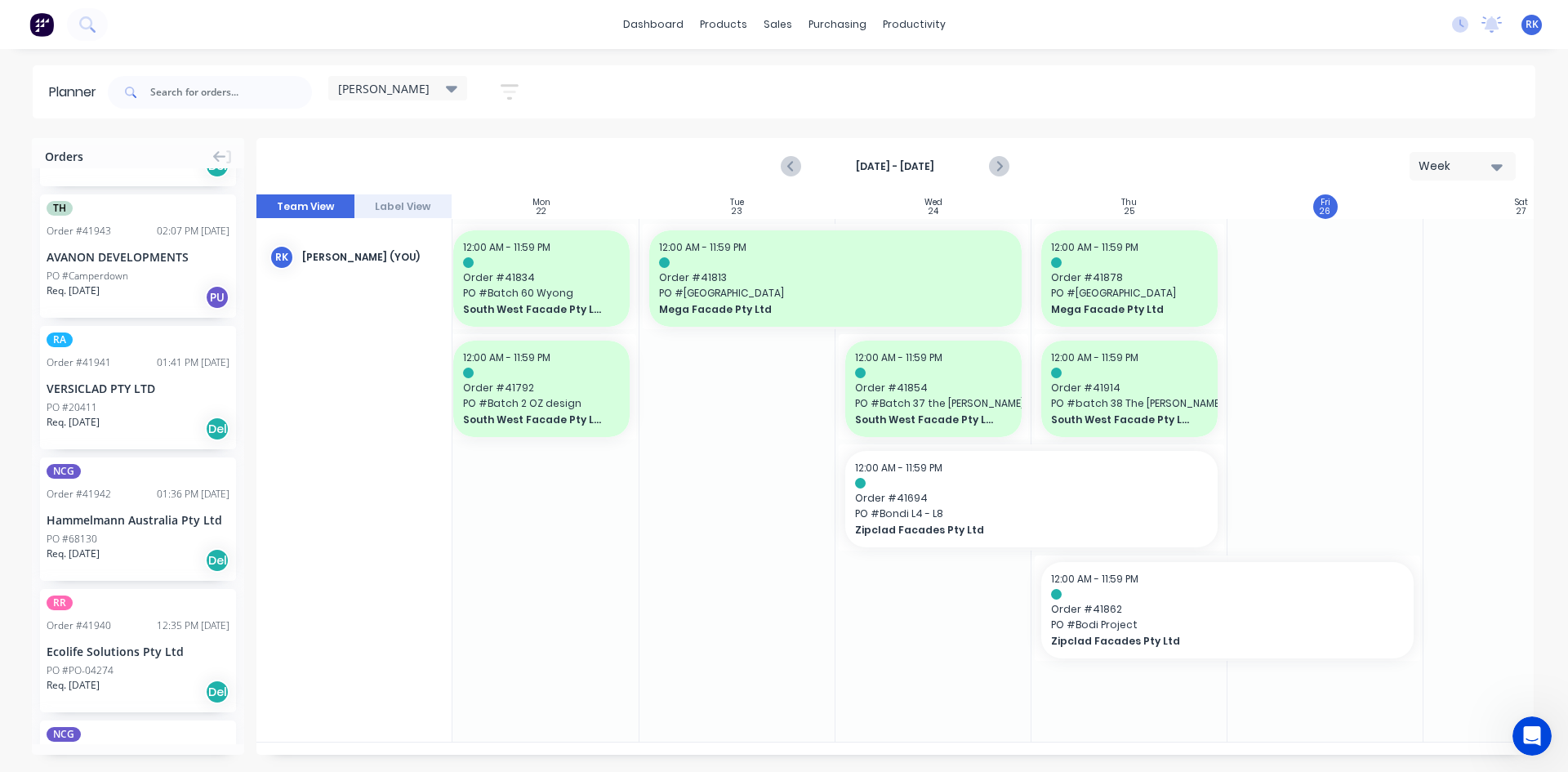
scroll to position [408, 0]
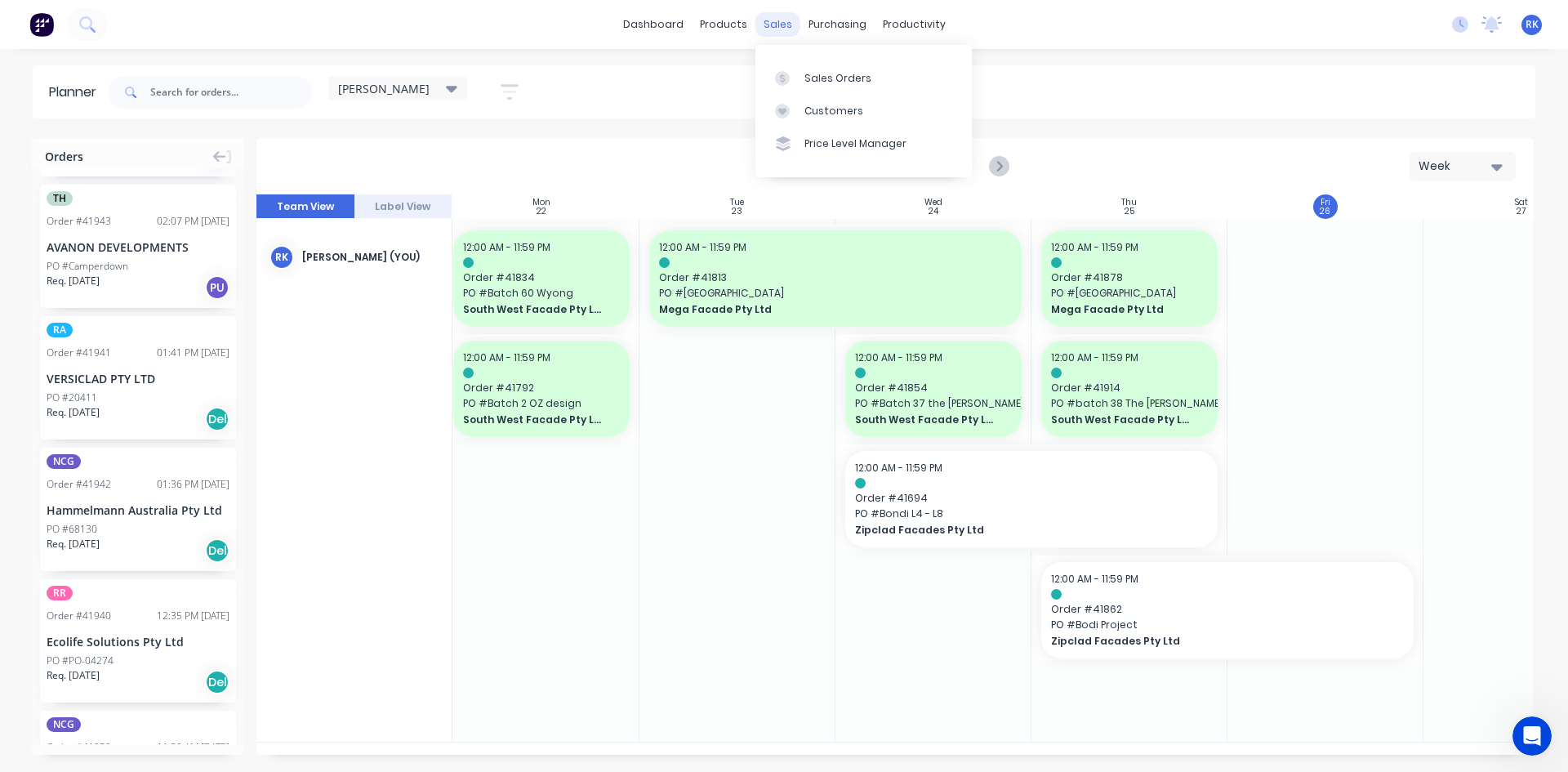
click at [774, 22] on div "sales" at bounding box center [778, 24] width 45 height 24
click at [833, 81] on div "Sales Orders" at bounding box center [837, 78] width 67 height 14
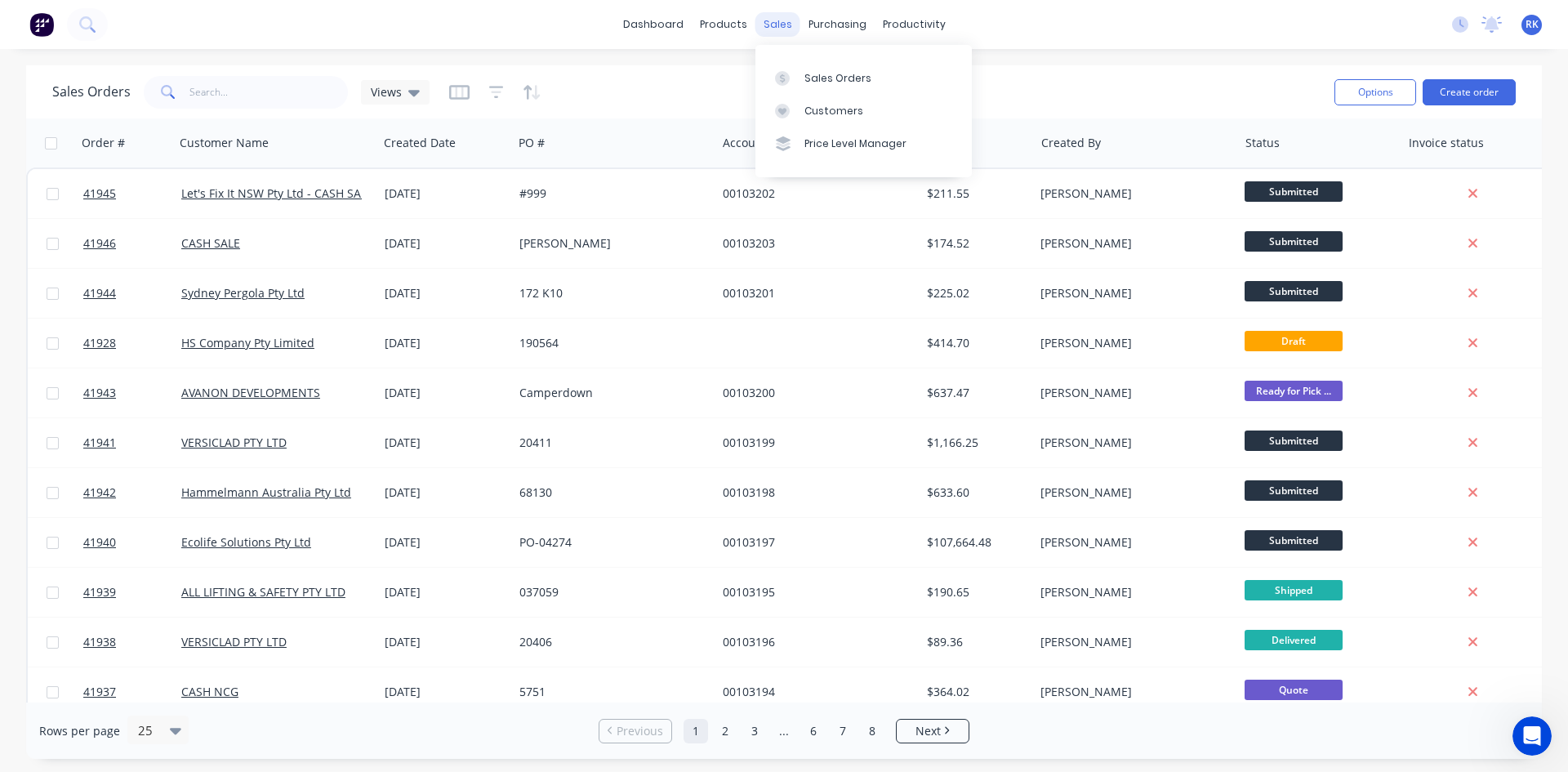
click at [783, 24] on div "sales" at bounding box center [778, 24] width 45 height 24
click at [833, 79] on div "Sales Orders" at bounding box center [837, 78] width 67 height 14
click at [828, 77] on div "Sales Orders" at bounding box center [837, 78] width 67 height 14
click at [891, 20] on div "productivity" at bounding box center [914, 24] width 79 height 24
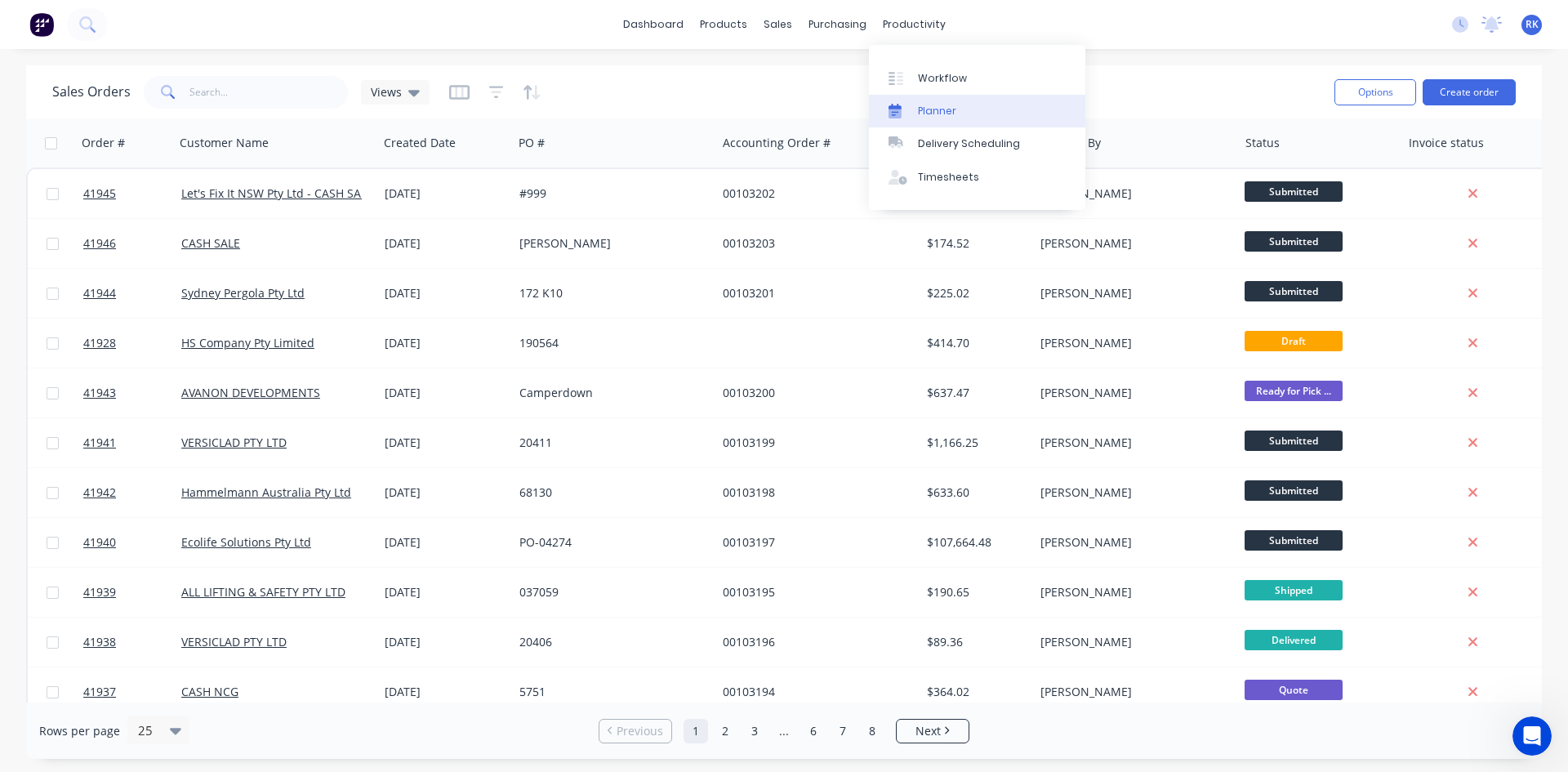
click at [952, 111] on div "Planner" at bounding box center [937, 111] width 39 height 14
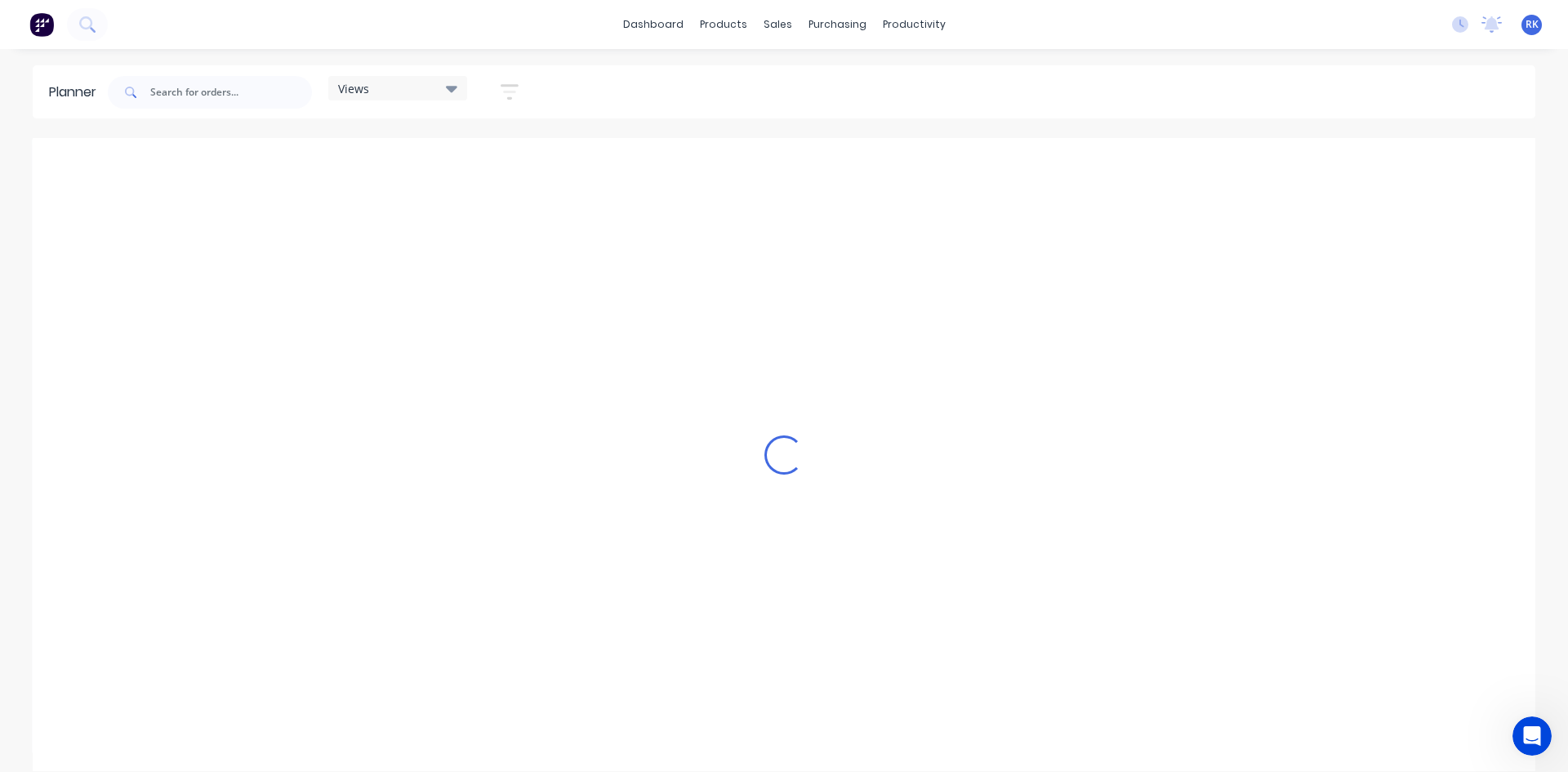
scroll to position [0, 1830]
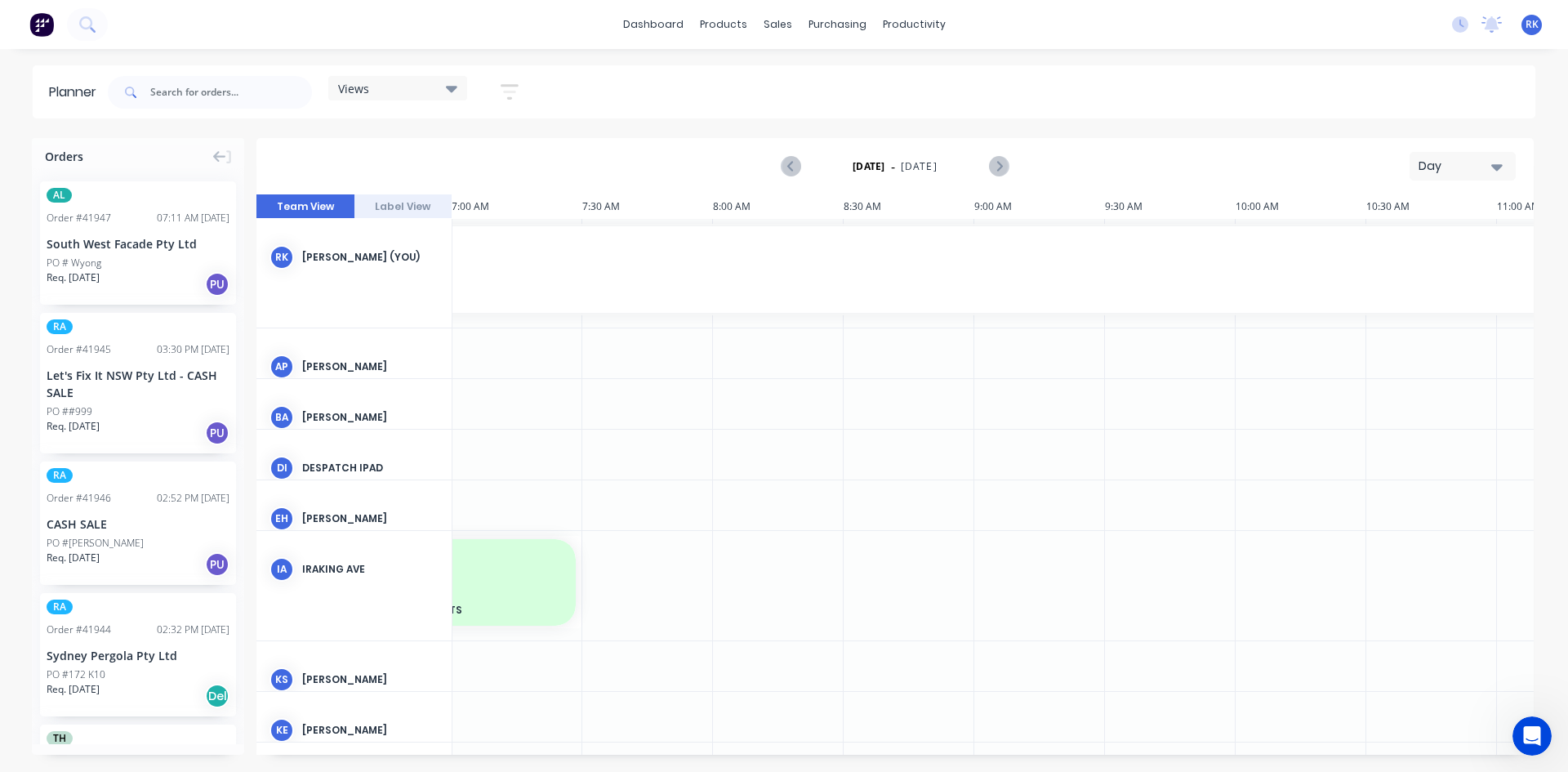
click at [1480, 164] on div "Day" at bounding box center [1457, 165] width 75 height 17
click at [1431, 243] on div "Week" at bounding box center [1433, 243] width 162 height 32
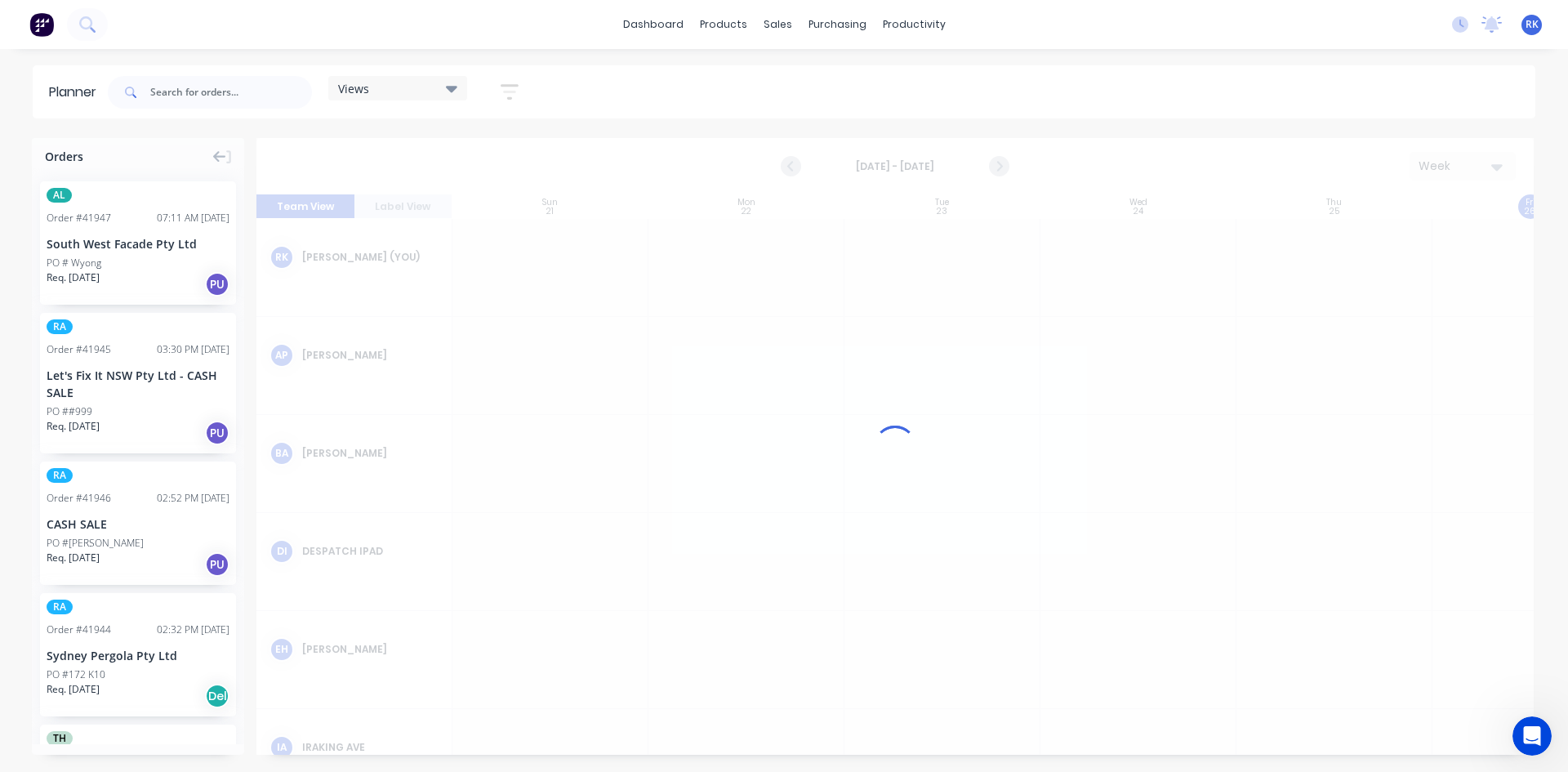
scroll to position [0, 1]
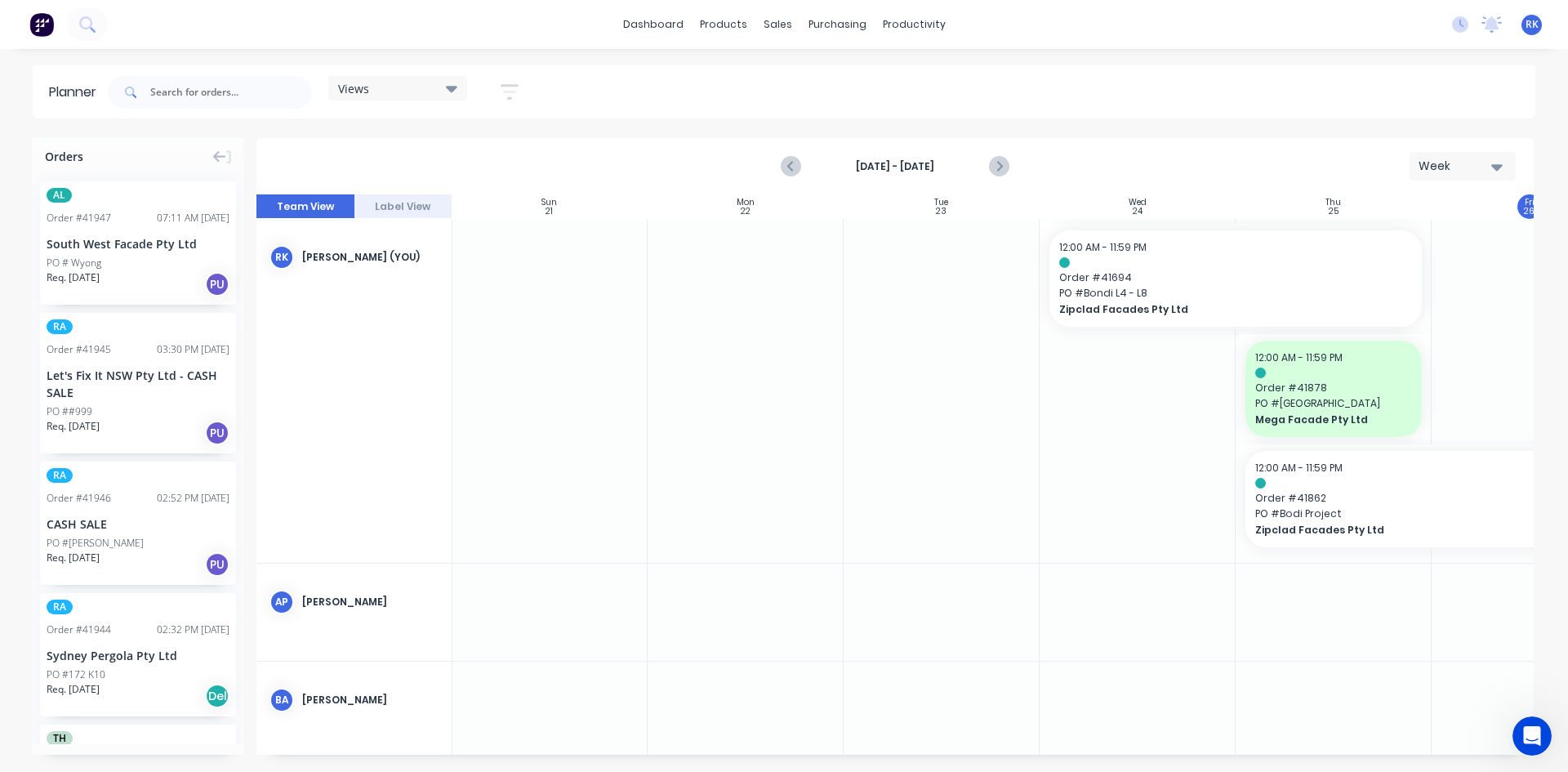
click at [398, 92] on div "Views" at bounding box center [397, 88] width 120 height 14
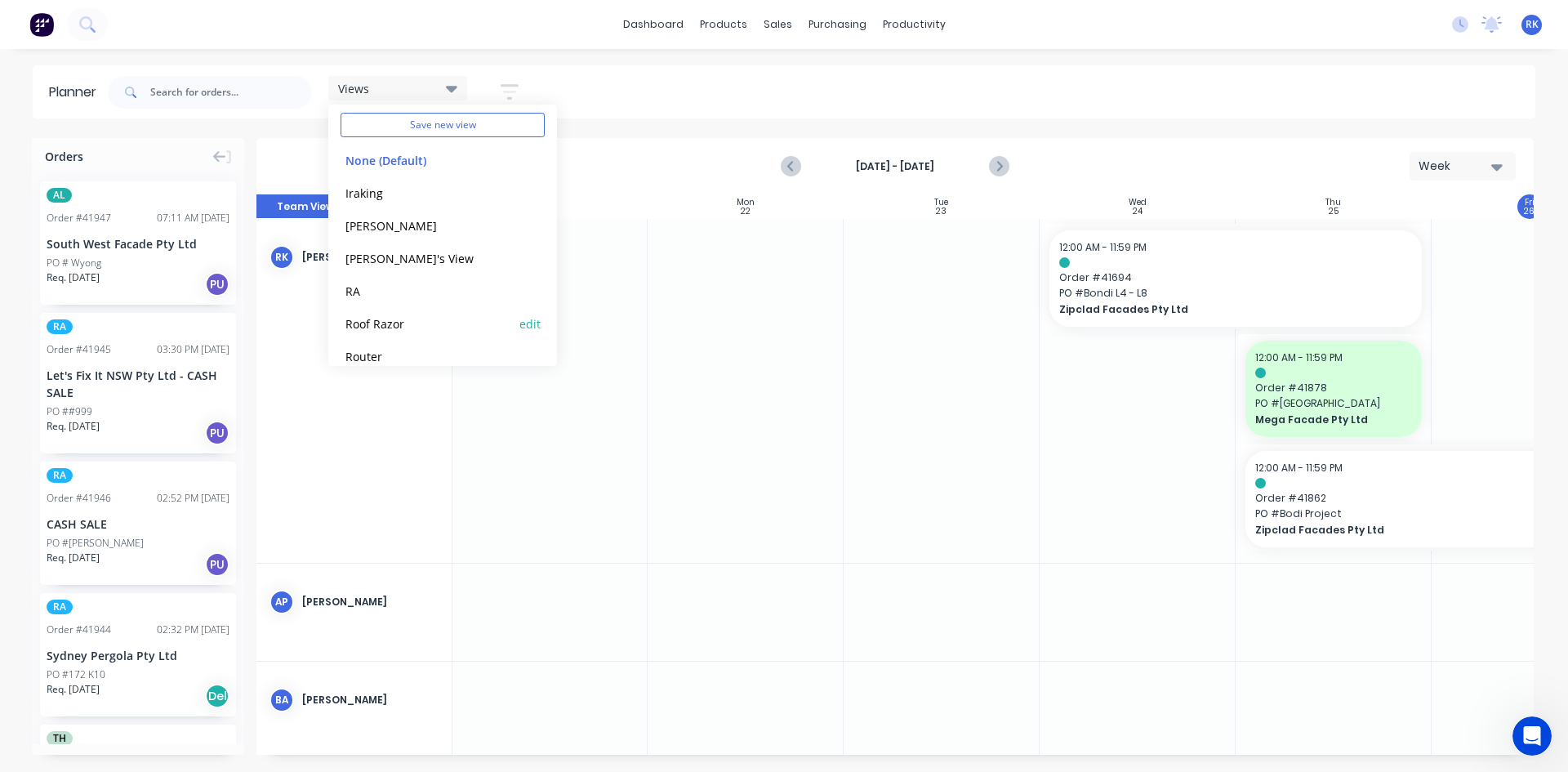
scroll to position [102, 0]
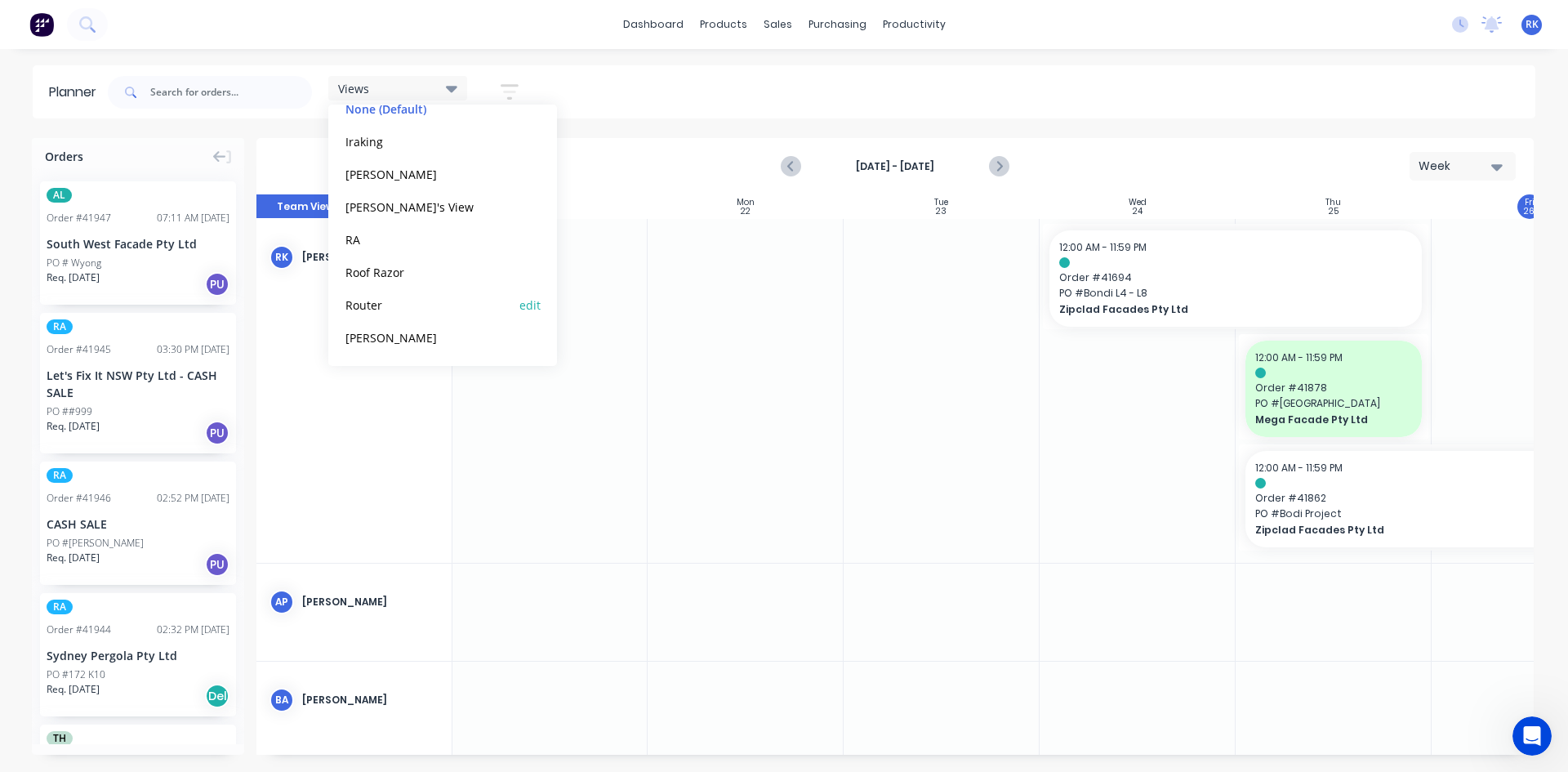
click at [386, 305] on button "Router" at bounding box center [428, 304] width 174 height 19
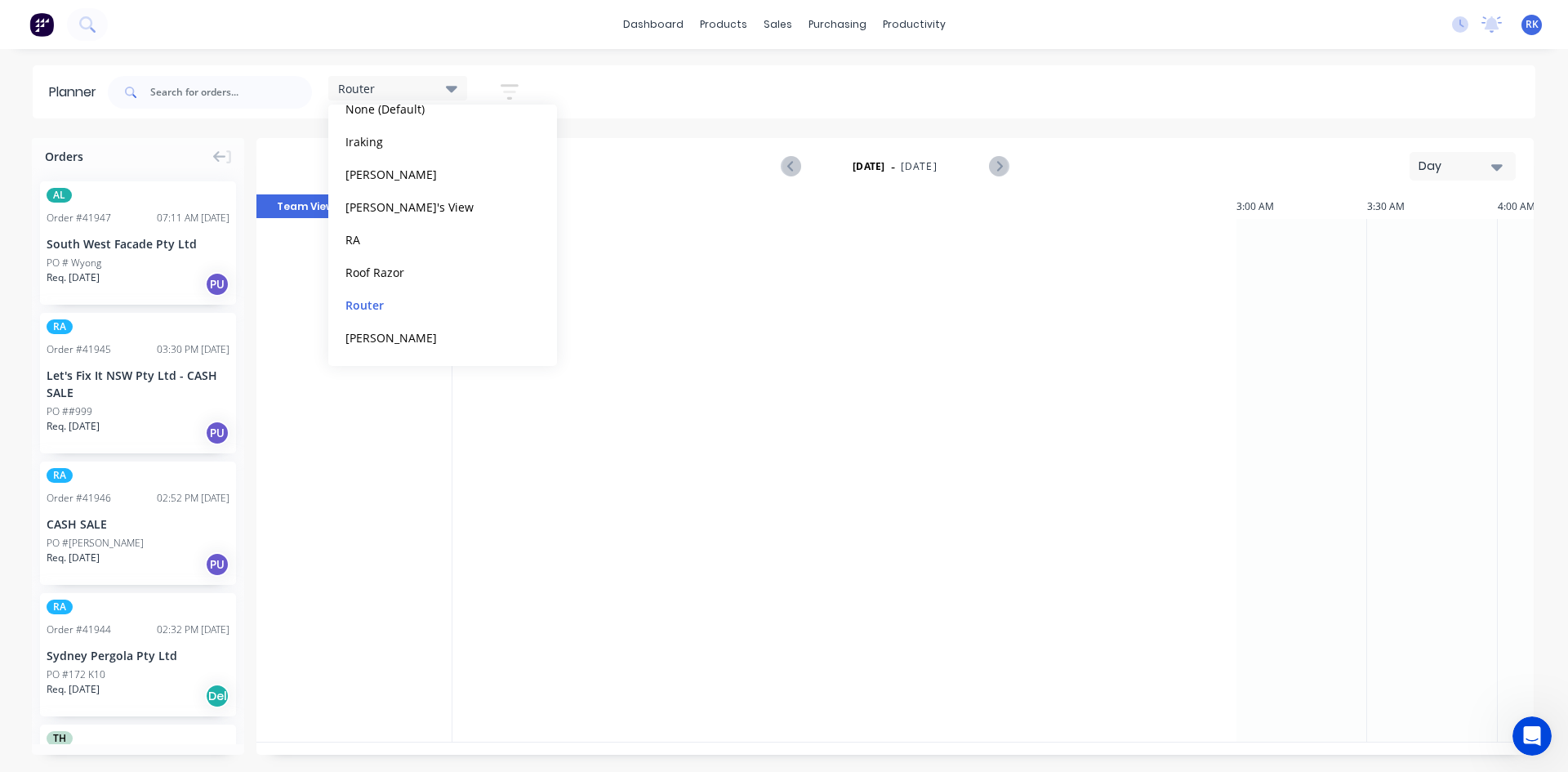
scroll to position [0, 1830]
click at [699, 380] on div at bounding box center [647, 481] width 130 height 523
click at [1465, 165] on div "Day" at bounding box center [1457, 165] width 75 height 17
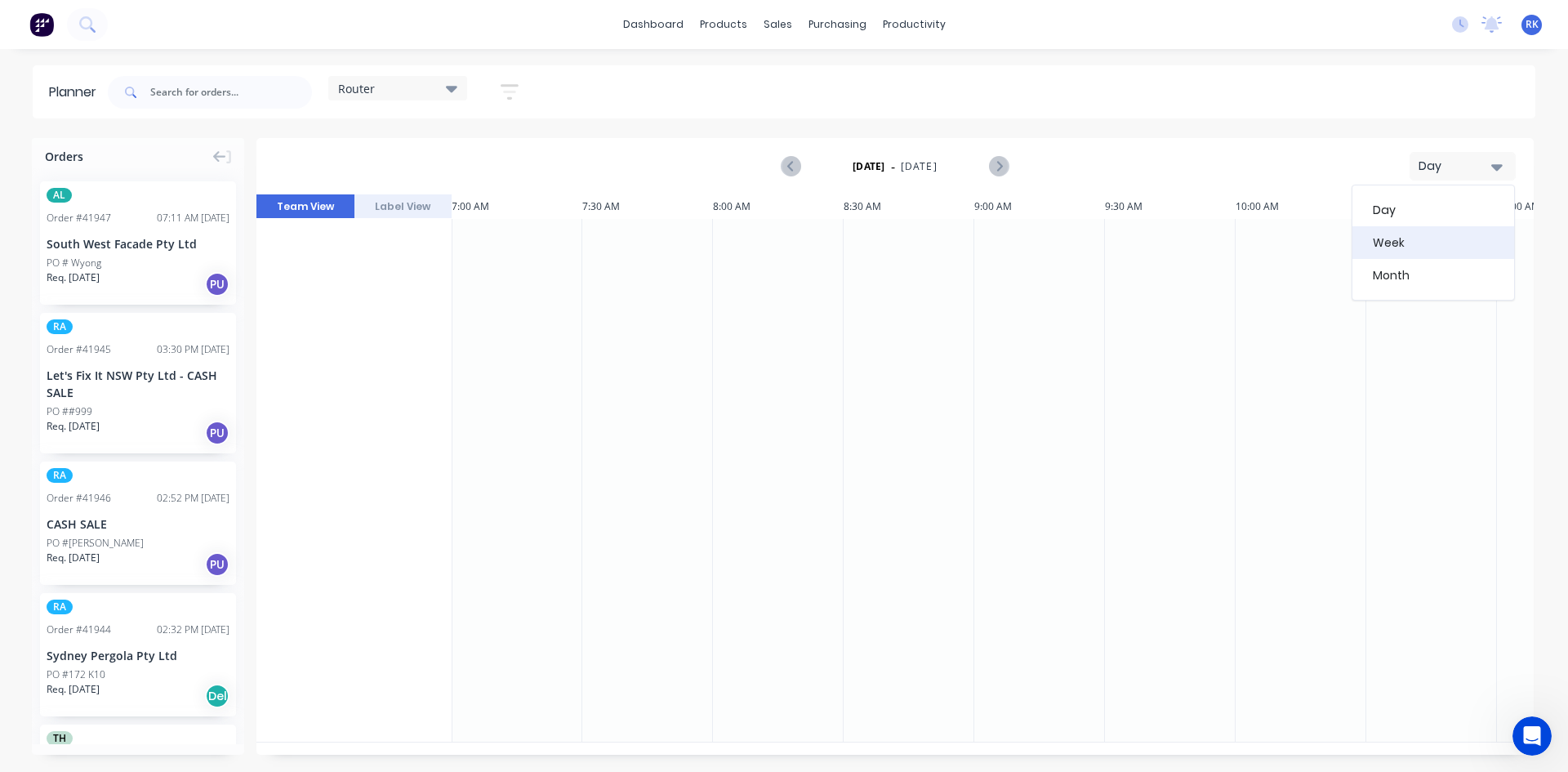
click at [1420, 234] on div "Week" at bounding box center [1433, 243] width 162 height 32
click at [443, 90] on div "Router" at bounding box center [397, 88] width 120 height 14
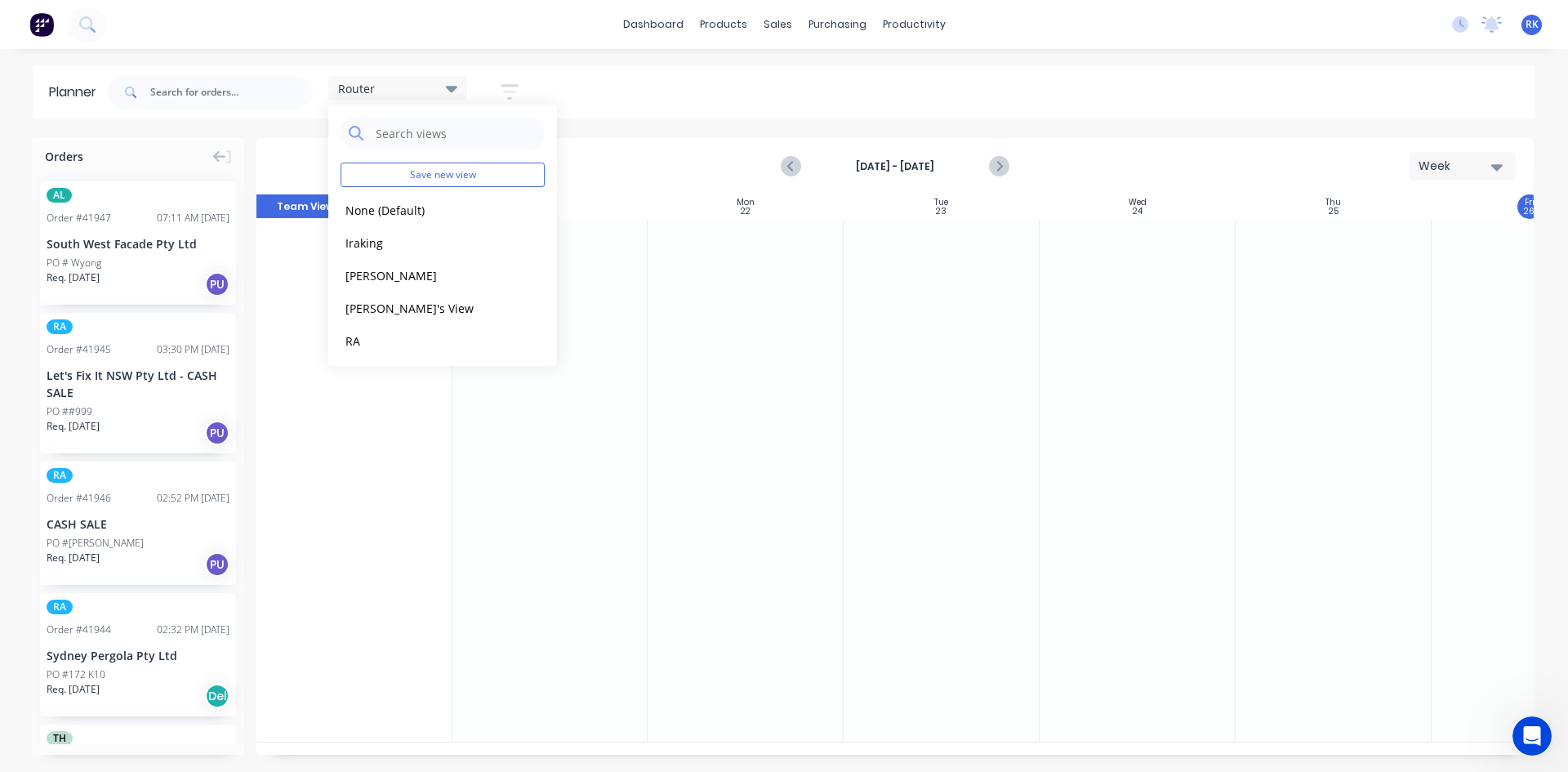
scroll to position [102, 0]
click at [380, 333] on button "[PERSON_NAME]" at bounding box center [428, 336] width 174 height 19
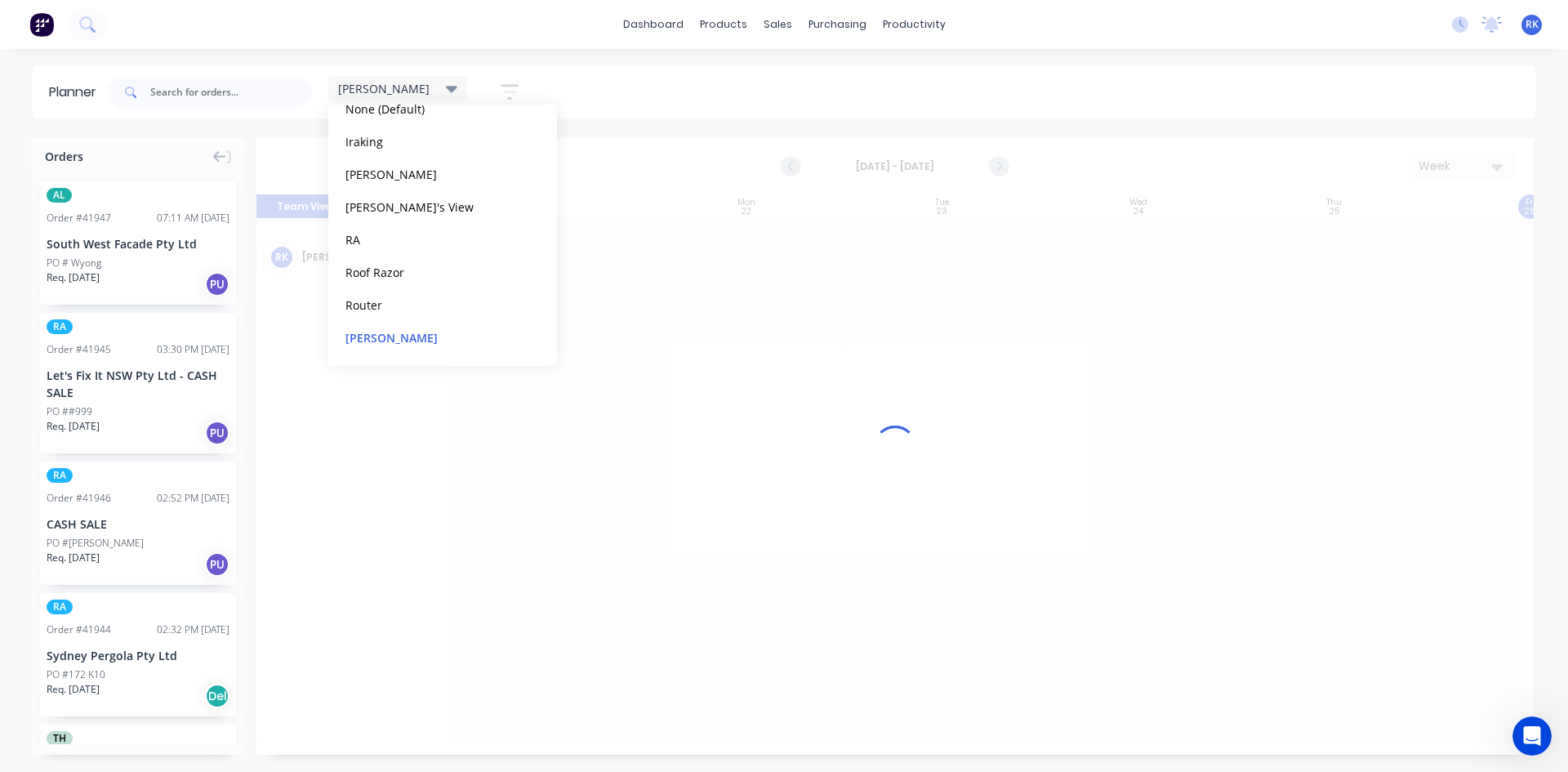
scroll to position [0, 1]
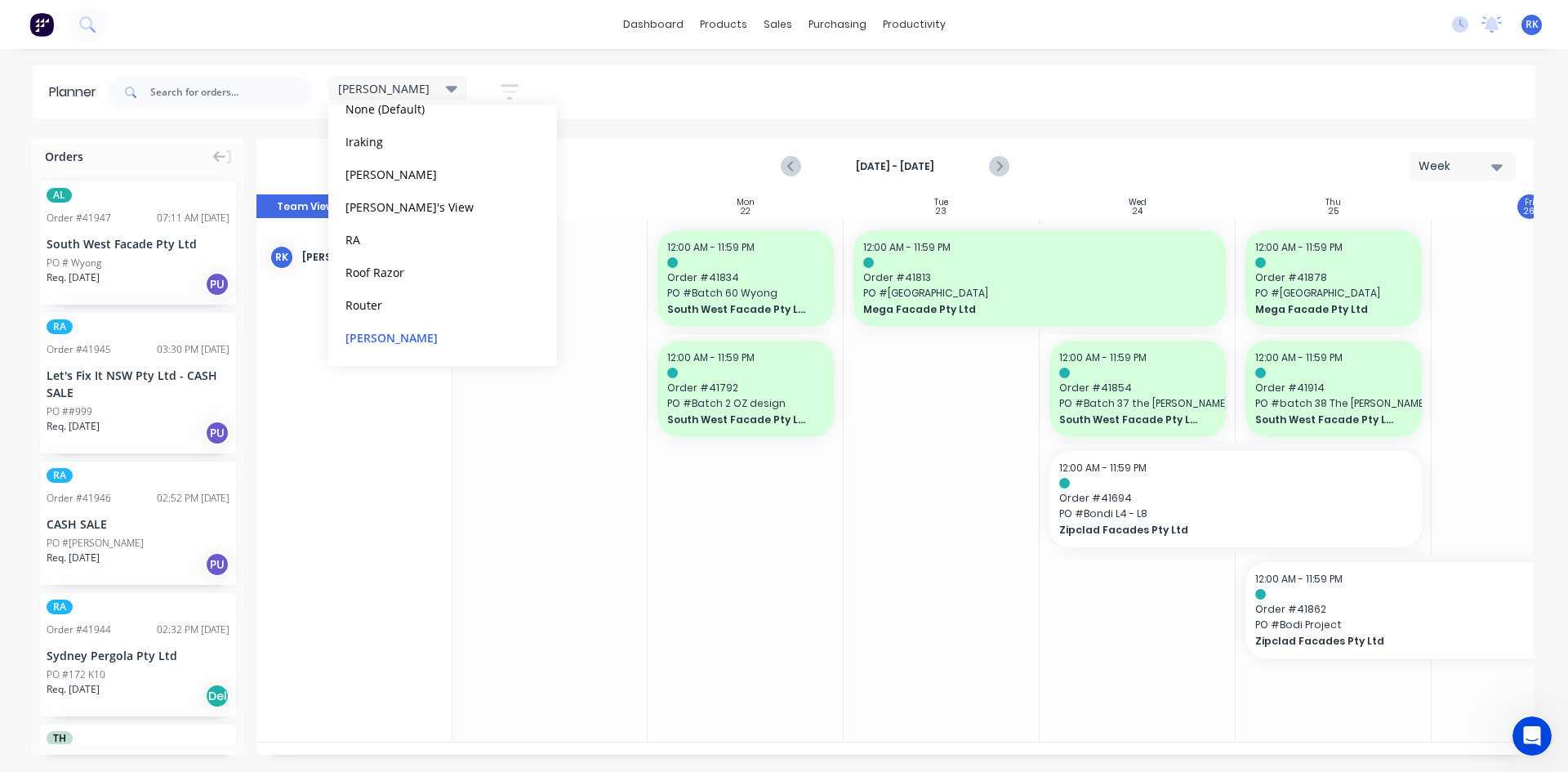
click at [874, 549] on div at bounding box center [942, 481] width 196 height 523
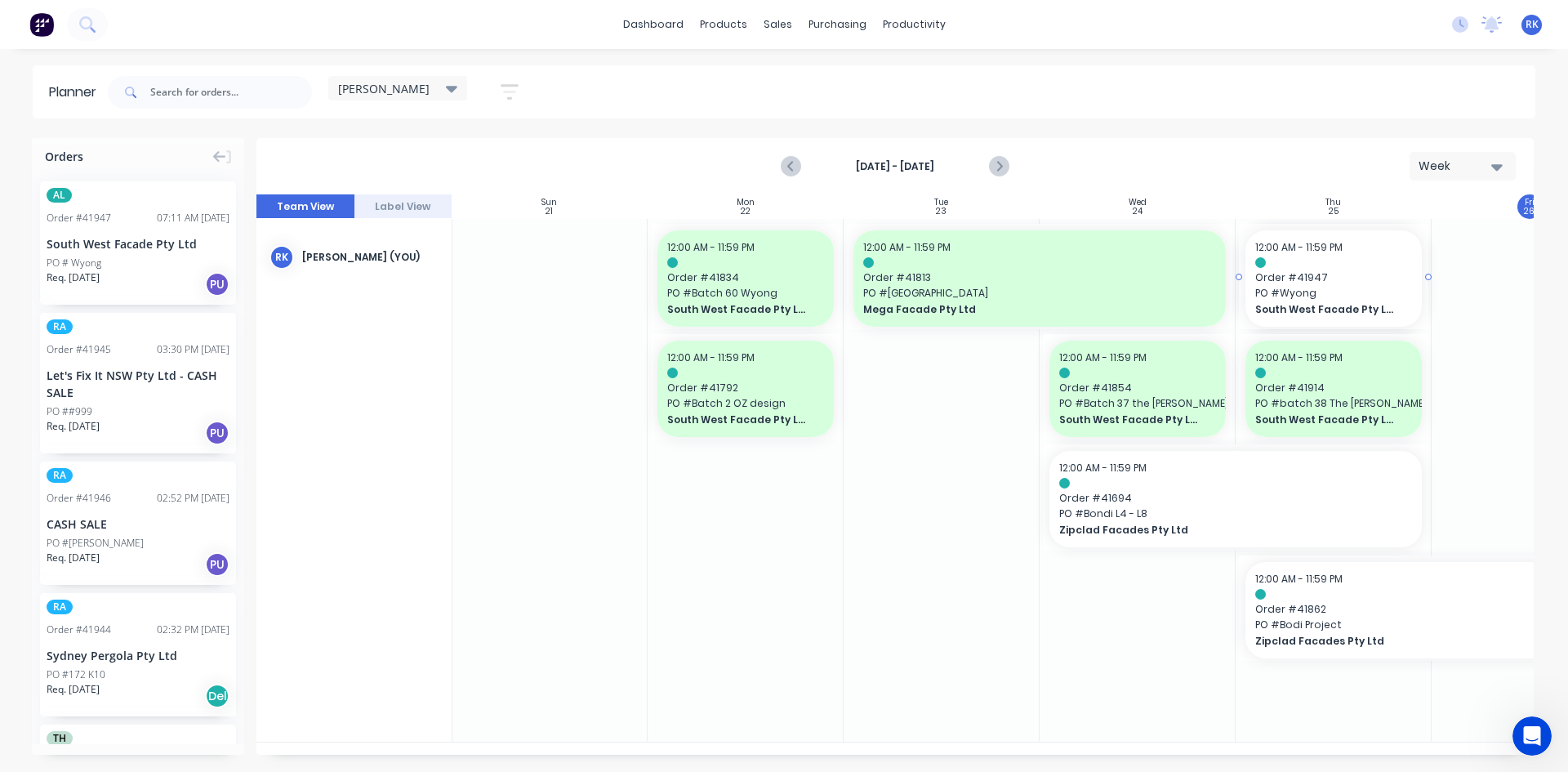
drag, startPoint x: 111, startPoint y: 246, endPoint x: 1341, endPoint y: 621, distance: 1285.9
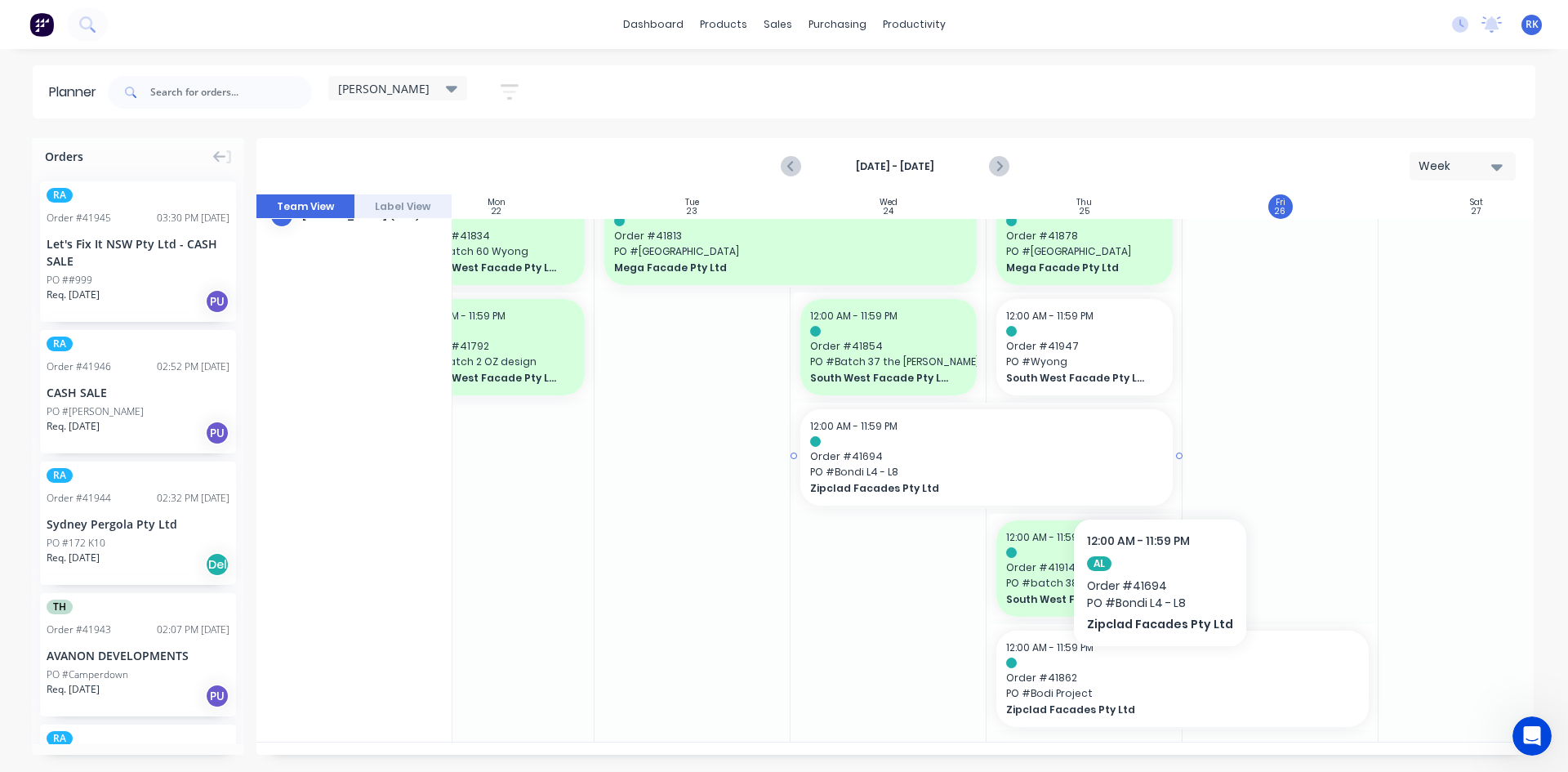
scroll to position [0, 250]
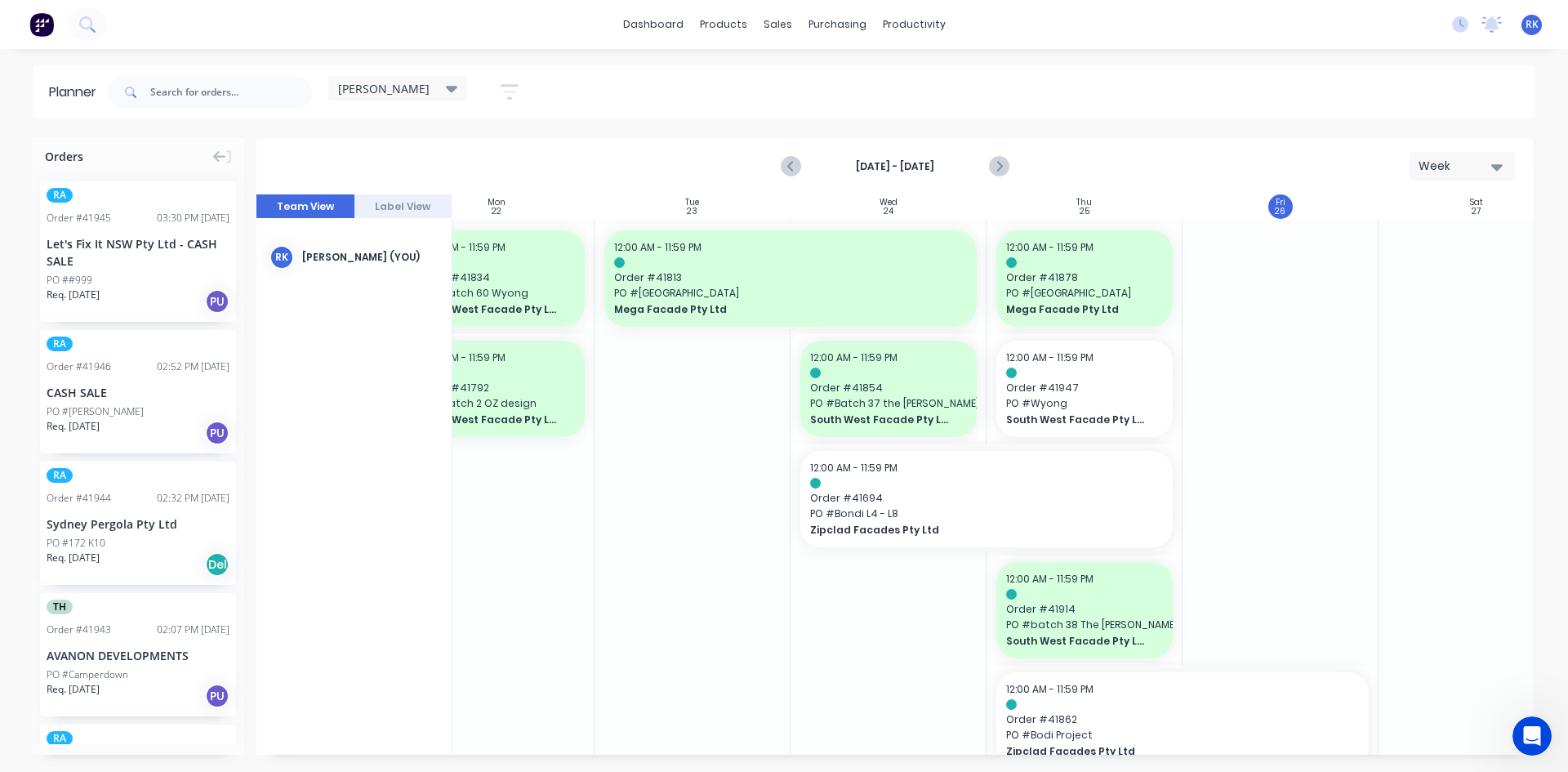
click at [1536, 22] on span "RK" at bounding box center [1532, 24] width 13 height 14
click at [767, 24] on div "sales" at bounding box center [778, 24] width 45 height 24
click at [793, 73] on div at bounding box center [786, 78] width 24 height 14
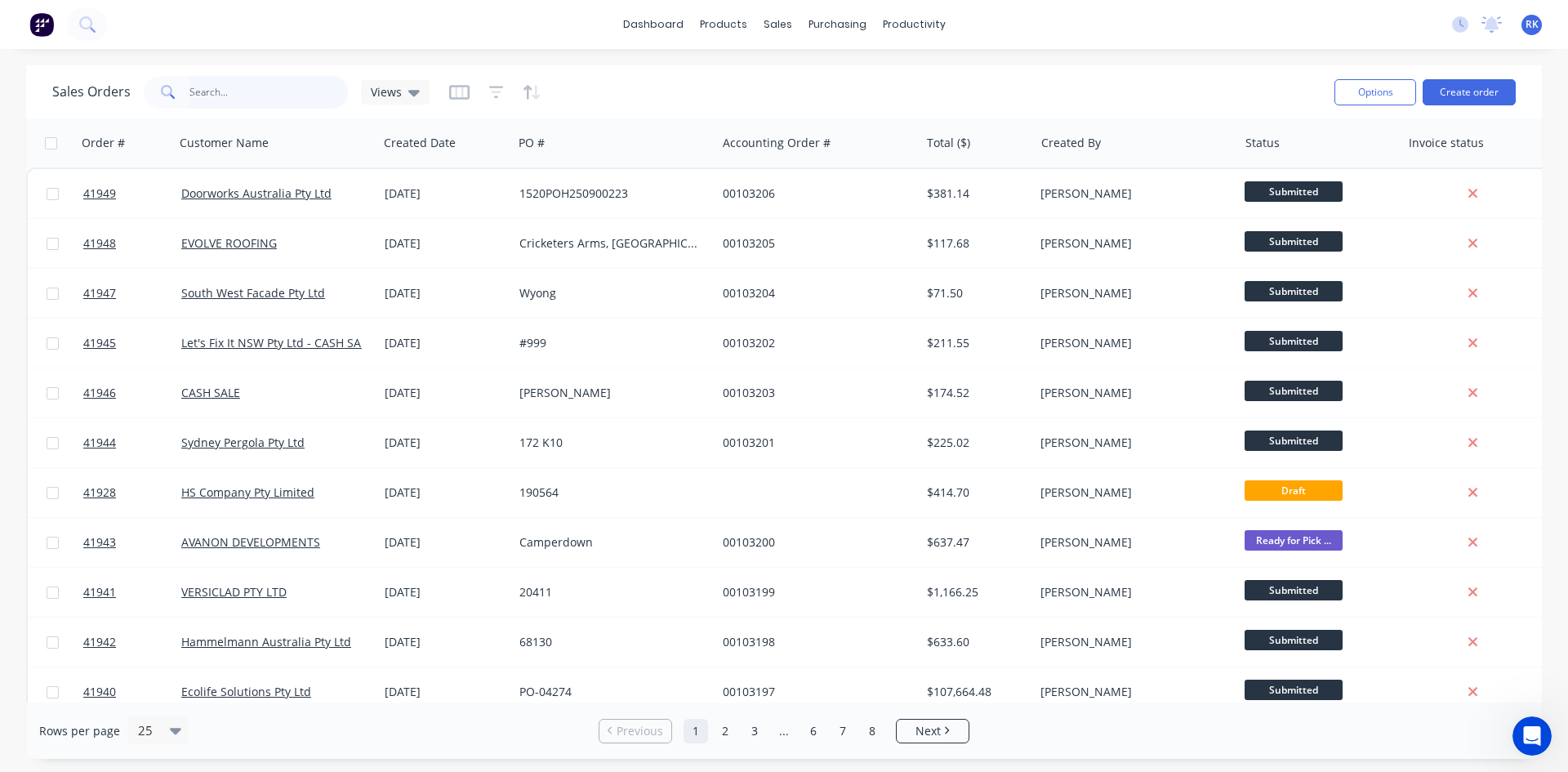
click at [230, 102] on input "text" at bounding box center [269, 93] width 159 height 32
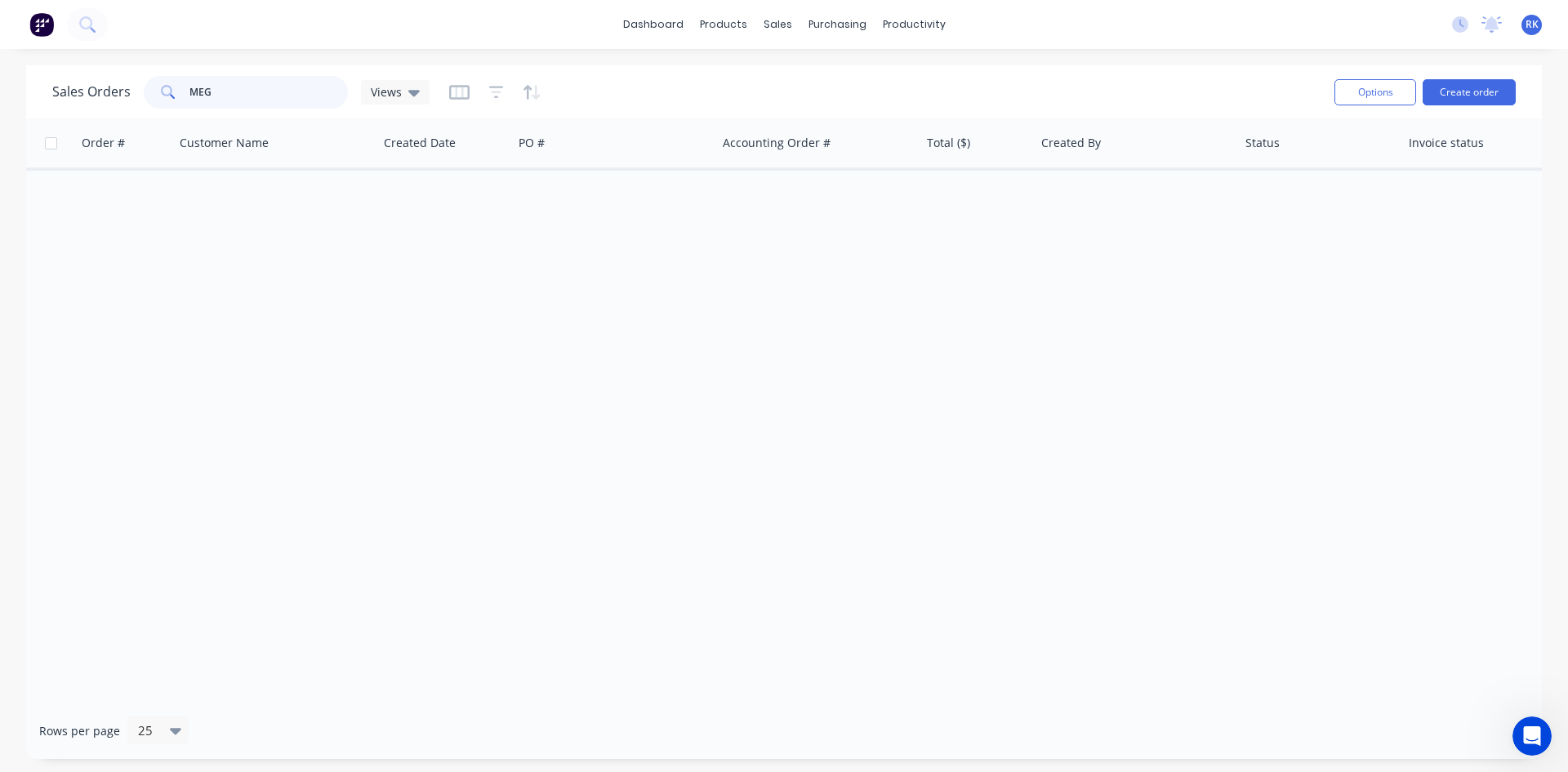
type input "MEGA"
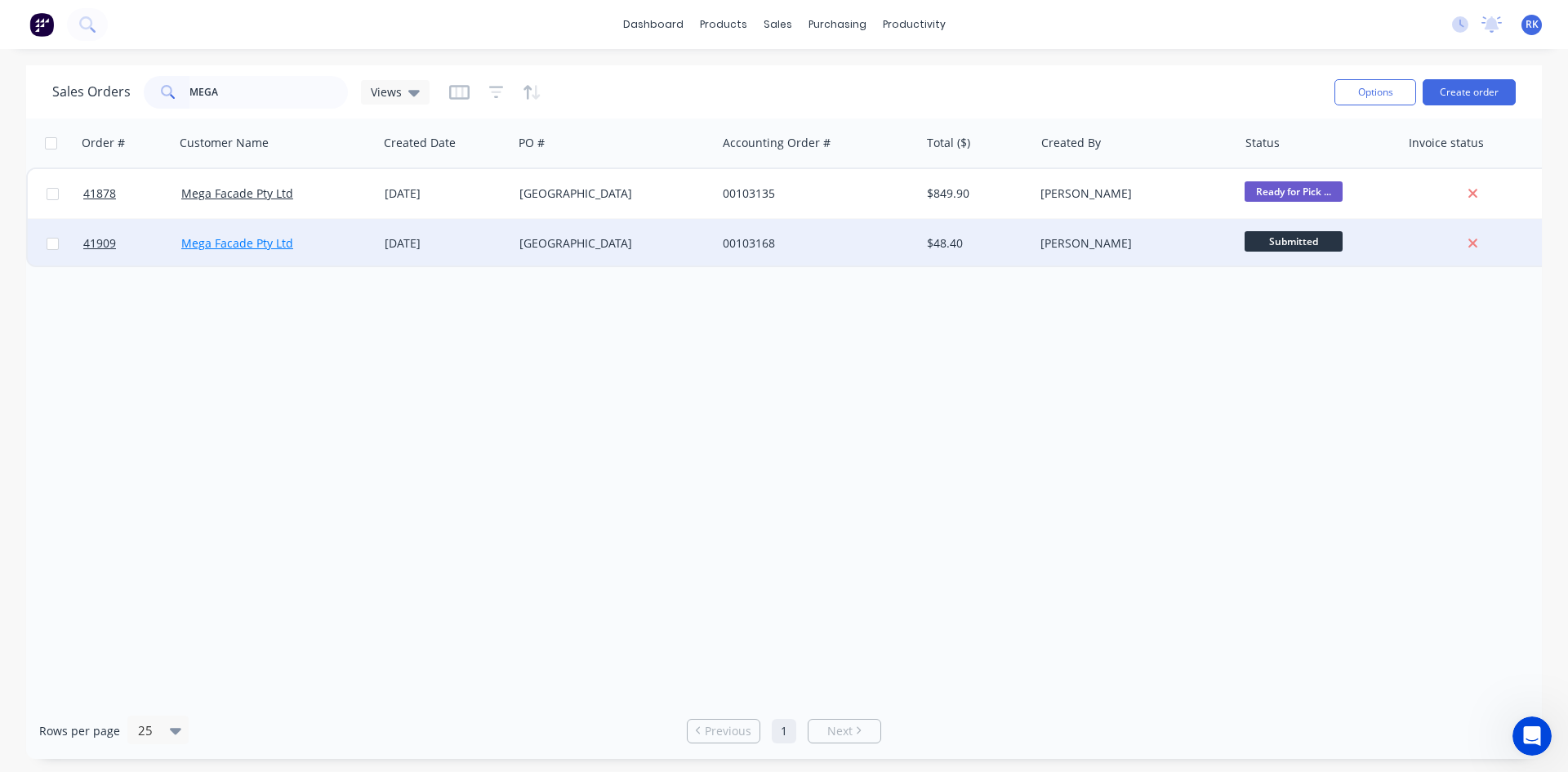
type input "MEGA"
click at [281, 240] on link "Mega Facade Pty Ltd" at bounding box center [237, 243] width 112 height 15
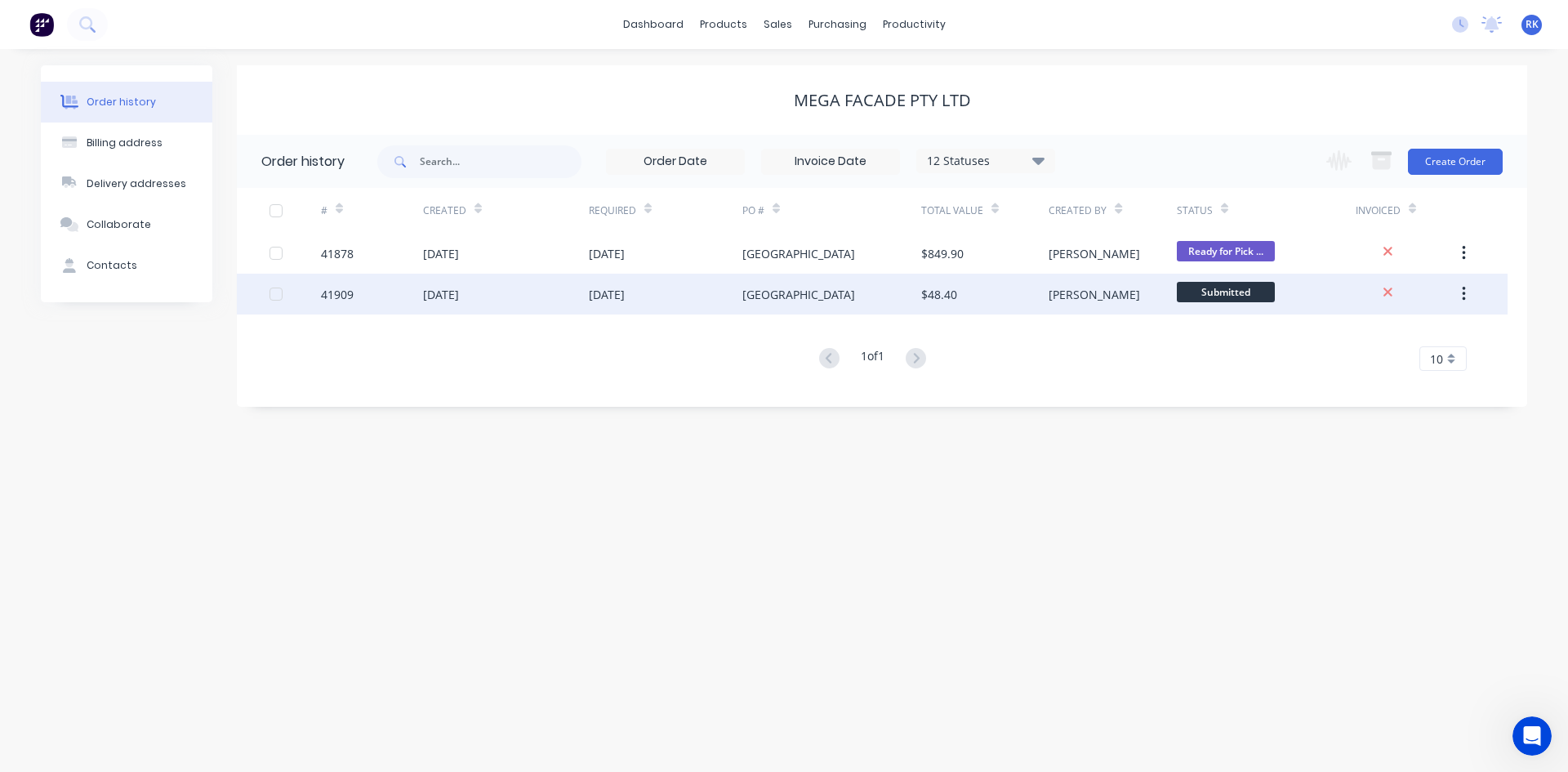
click at [409, 302] on div "41909" at bounding box center [372, 293] width 102 height 40
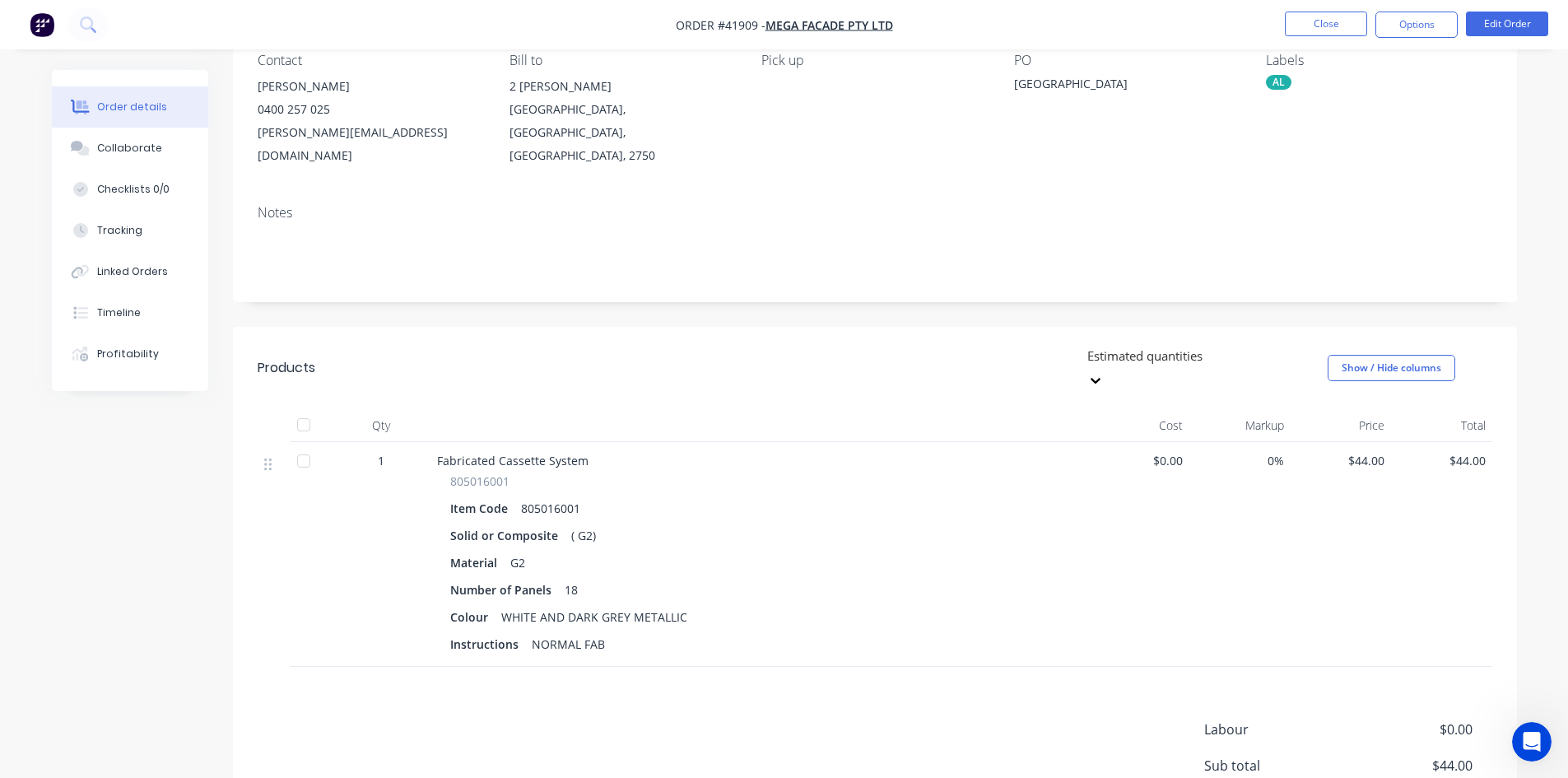
scroll to position [290, 0]
